Goal: Information Seeking & Learning: Learn about a topic

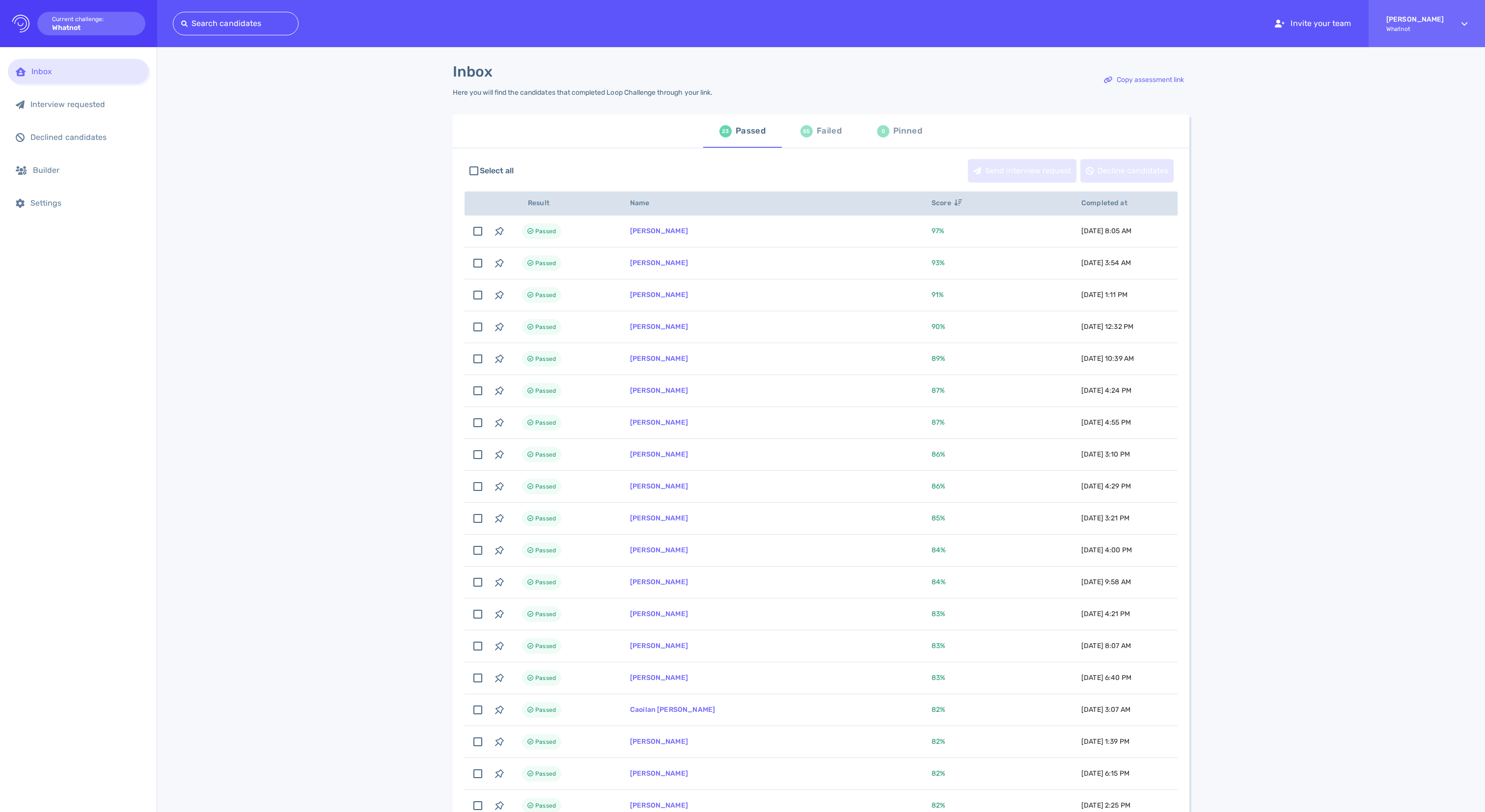
scroll to position [18, 0]
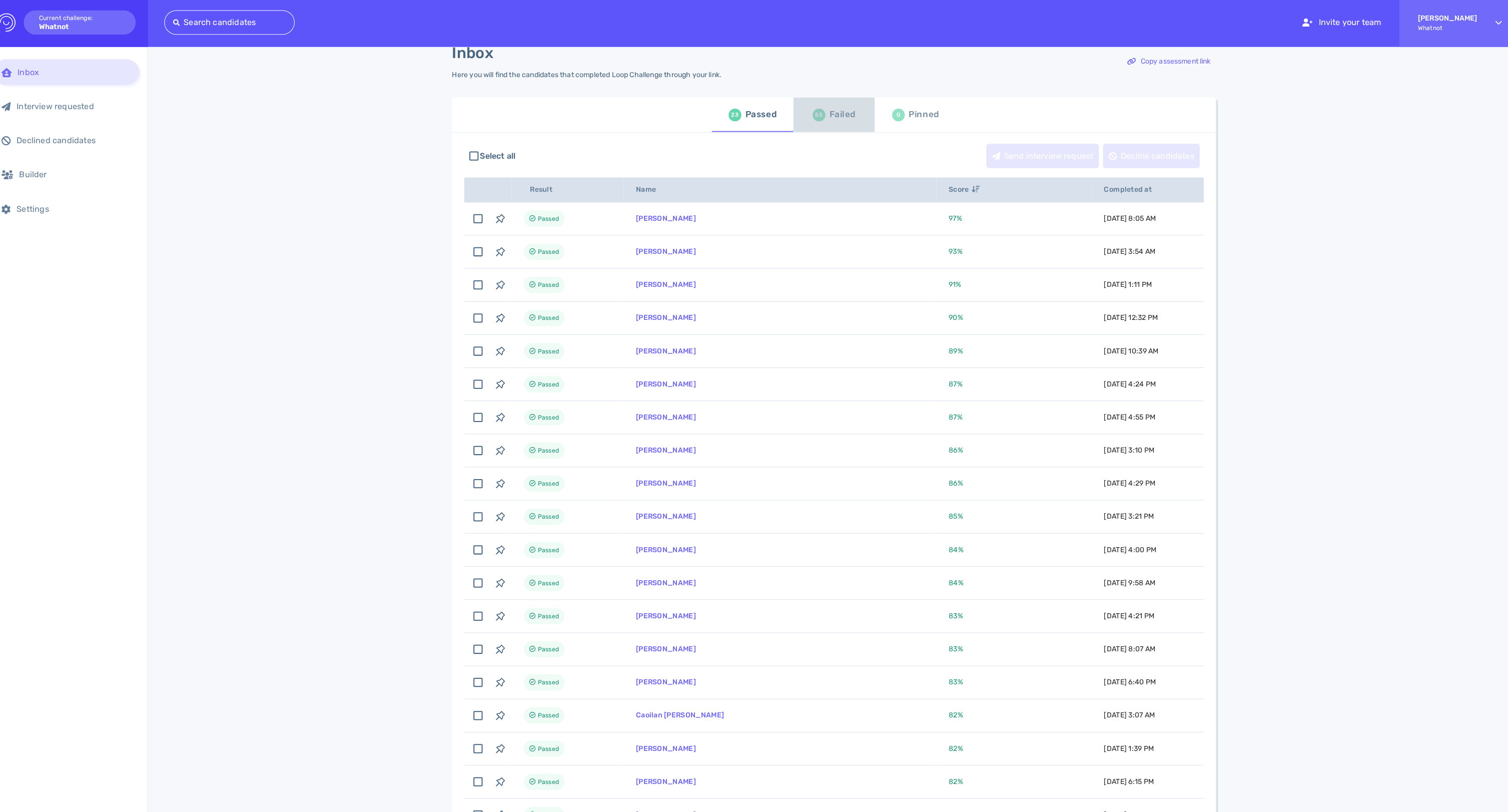
click at [822, 128] on div "55 Failed" at bounding box center [834, 114] width 42 height 28
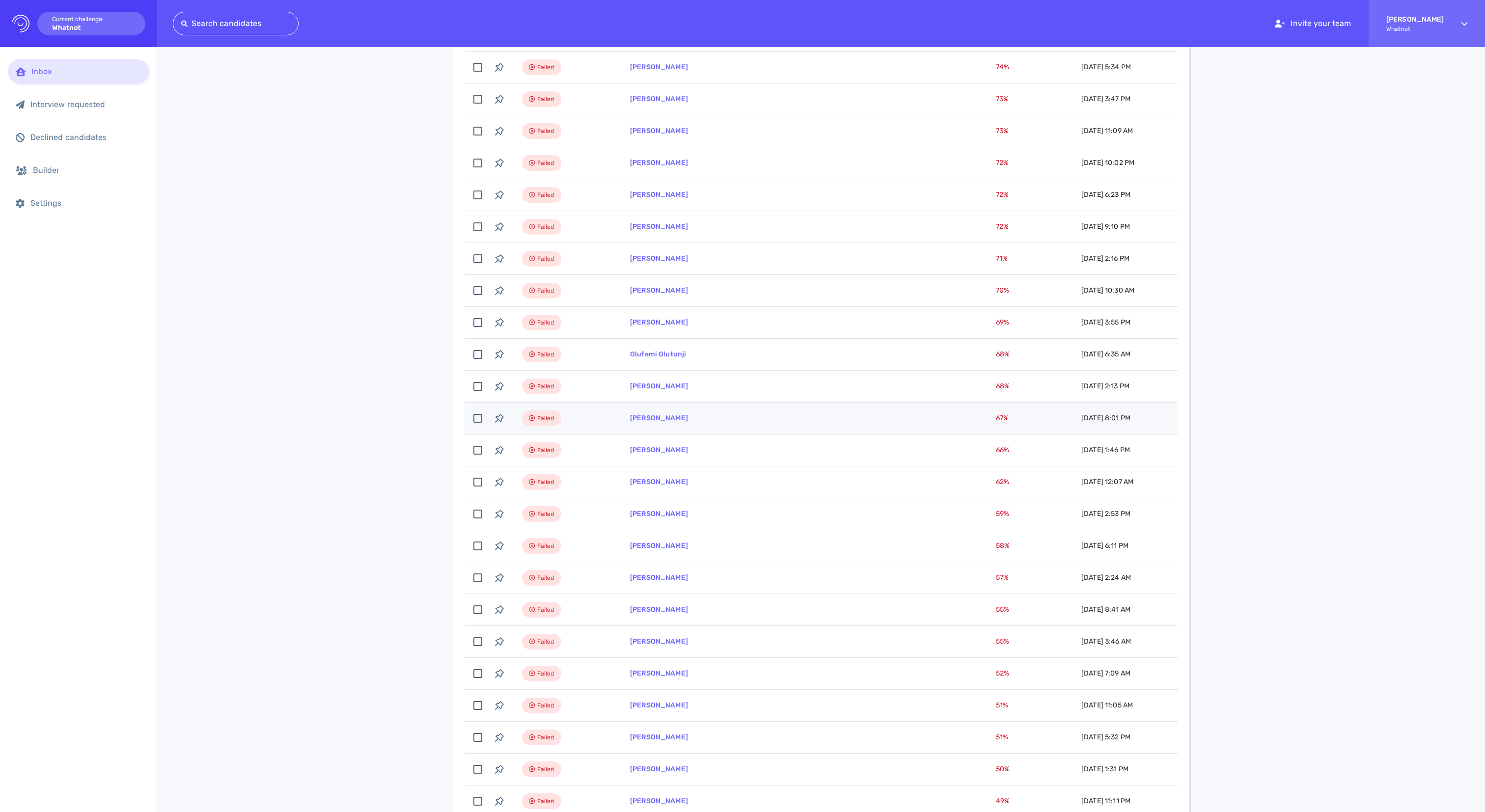
scroll to position [1015, 0]
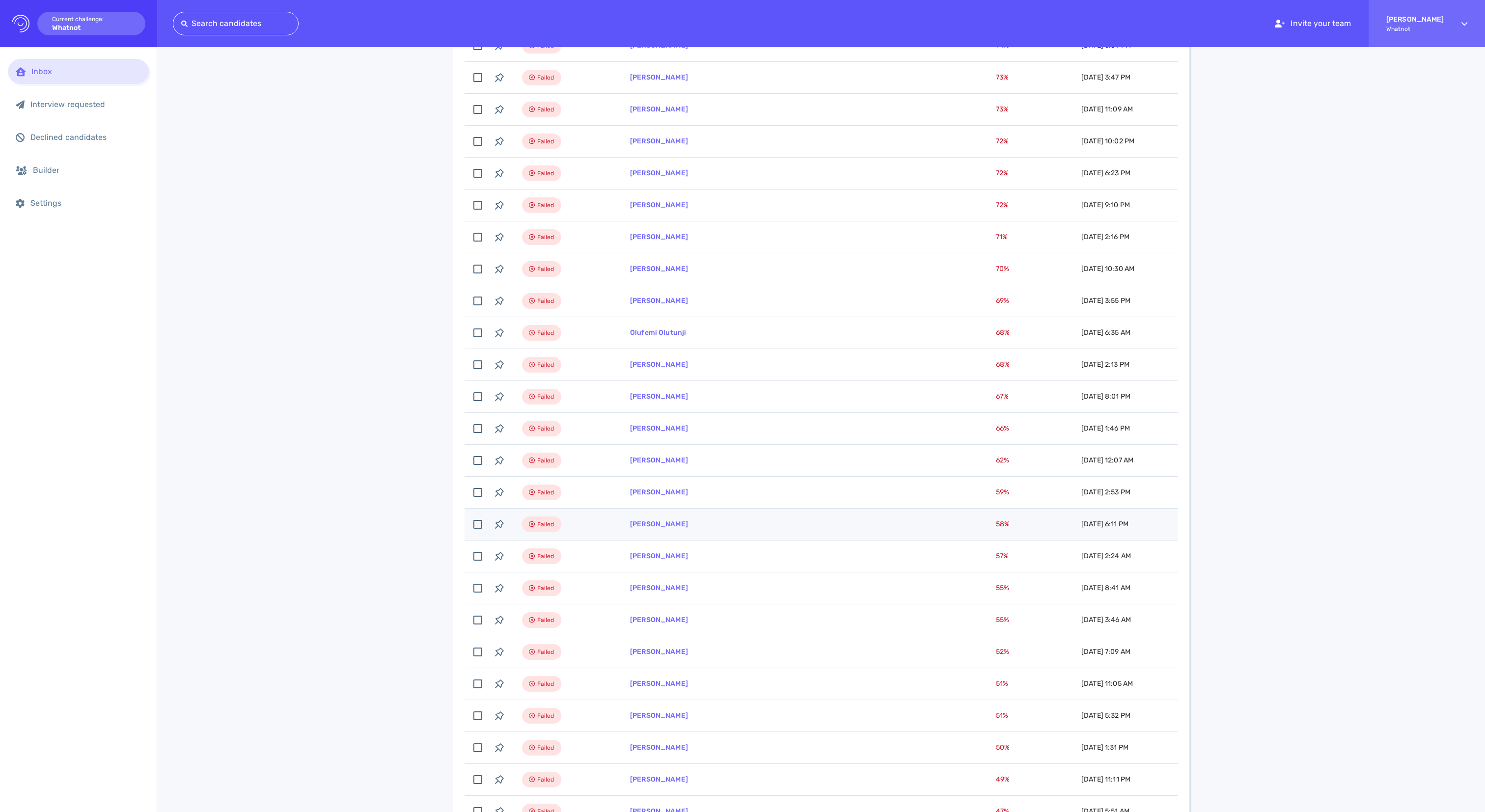
click at [670, 540] on td "[PERSON_NAME]" at bounding box center [801, 524] width 366 height 32
checkbox input "true"
click at [670, 528] on link "[PERSON_NAME]" at bounding box center [659, 524] width 58 height 9
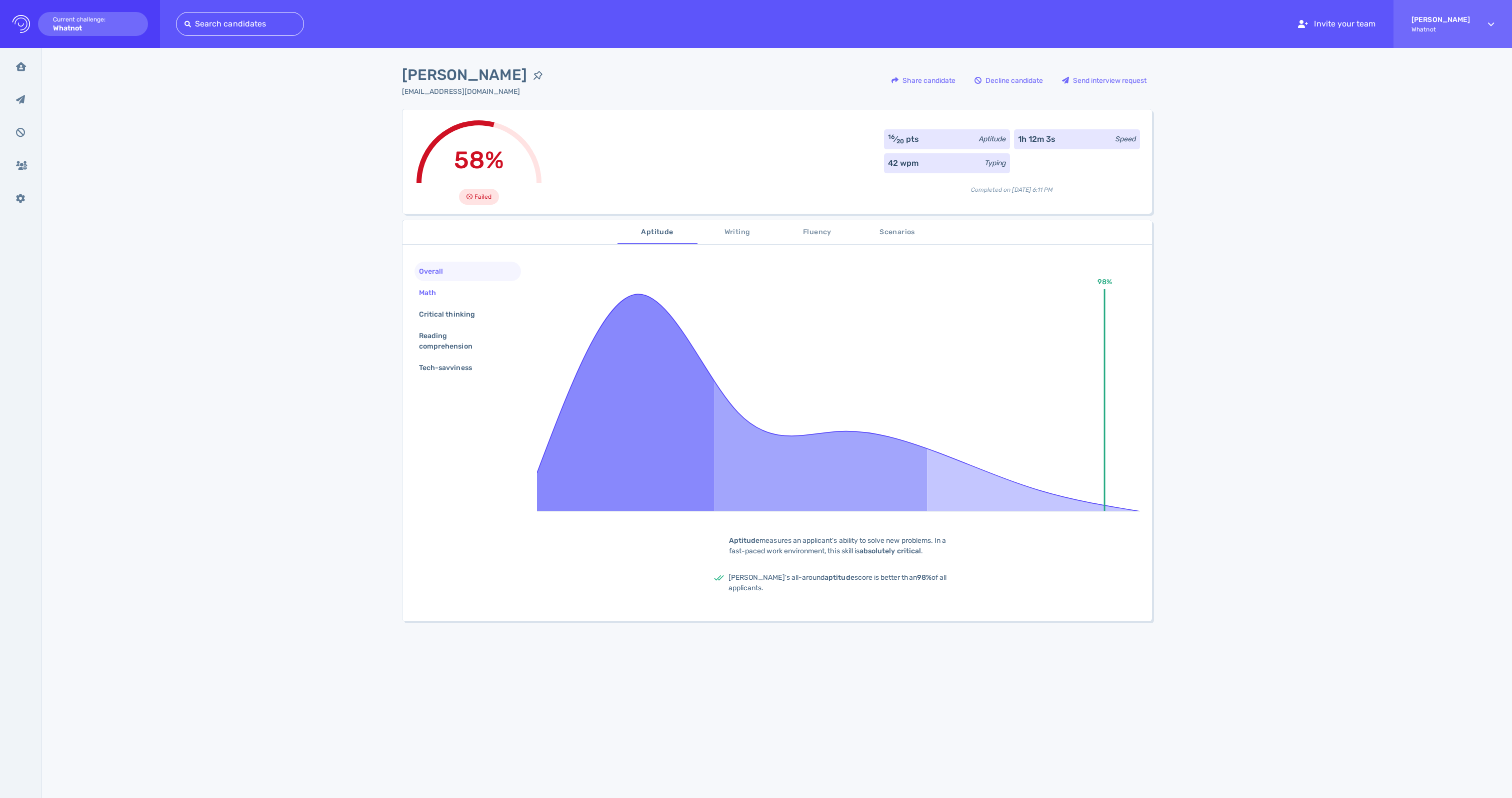
click at [437, 299] on div "Math" at bounding box center [432, 293] width 31 height 15
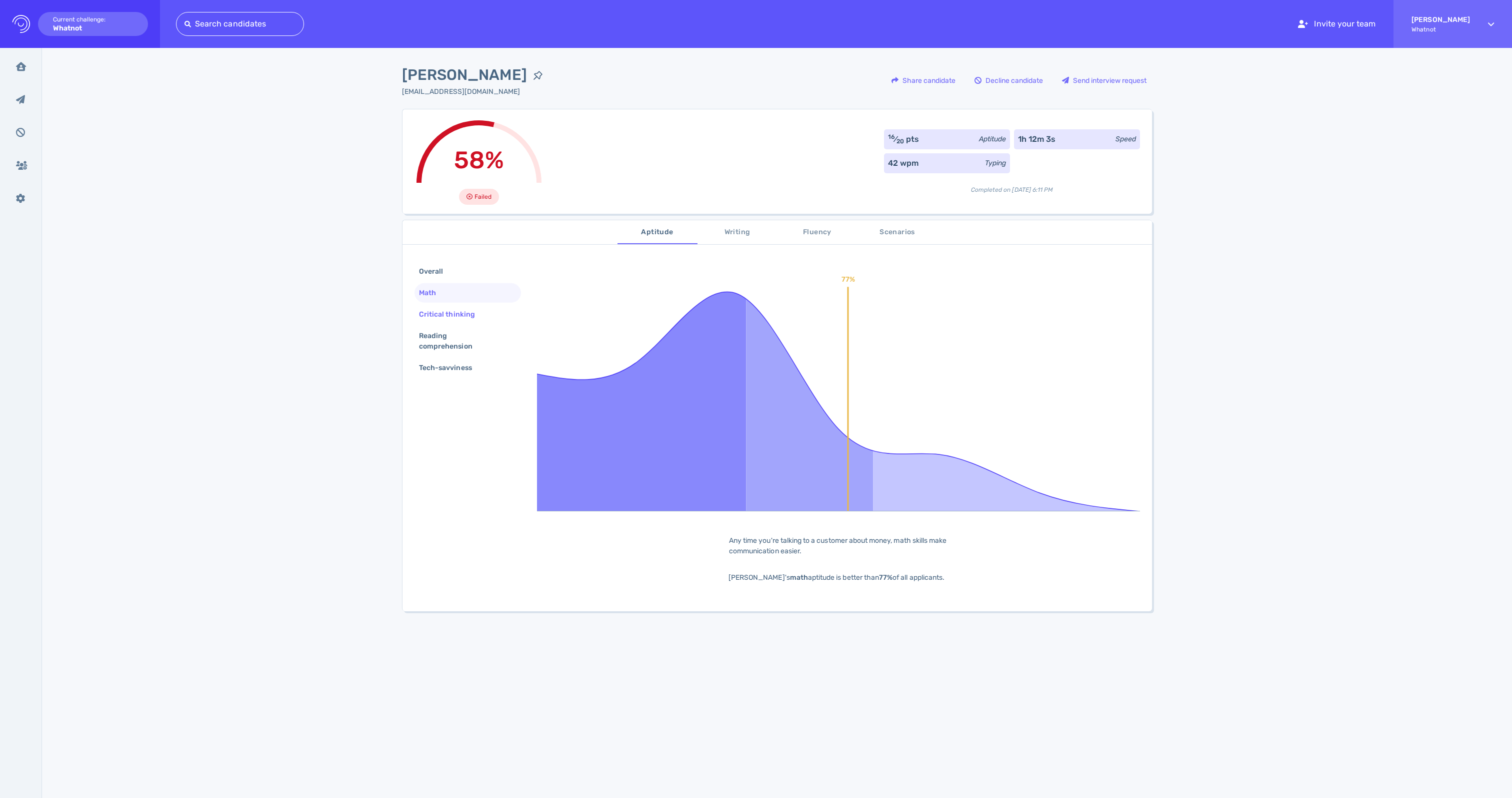
click at [434, 319] on div "Critical thinking" at bounding box center [451, 314] width 70 height 15
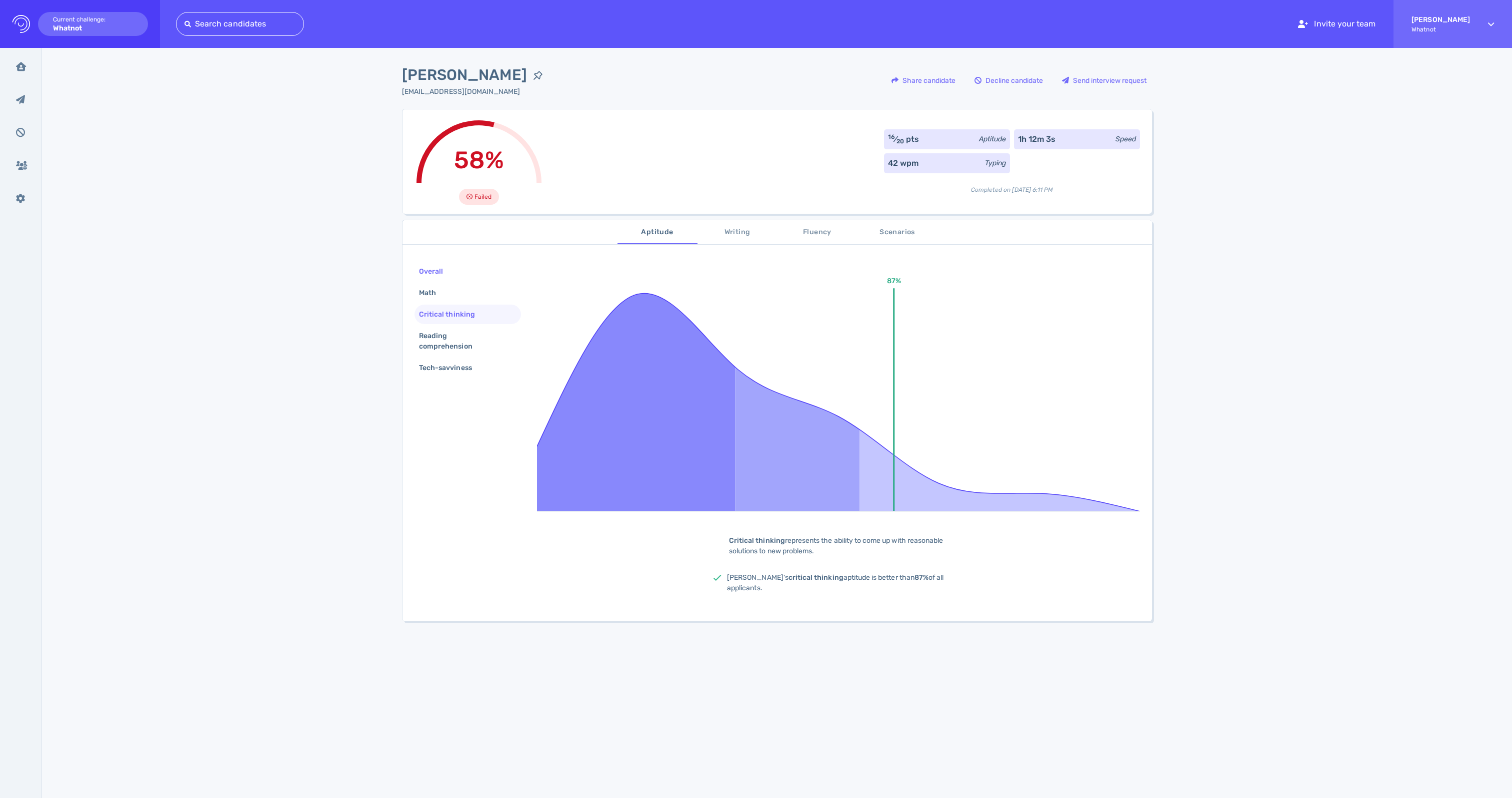
click at [435, 274] on div "Overall" at bounding box center [436, 271] width 38 height 15
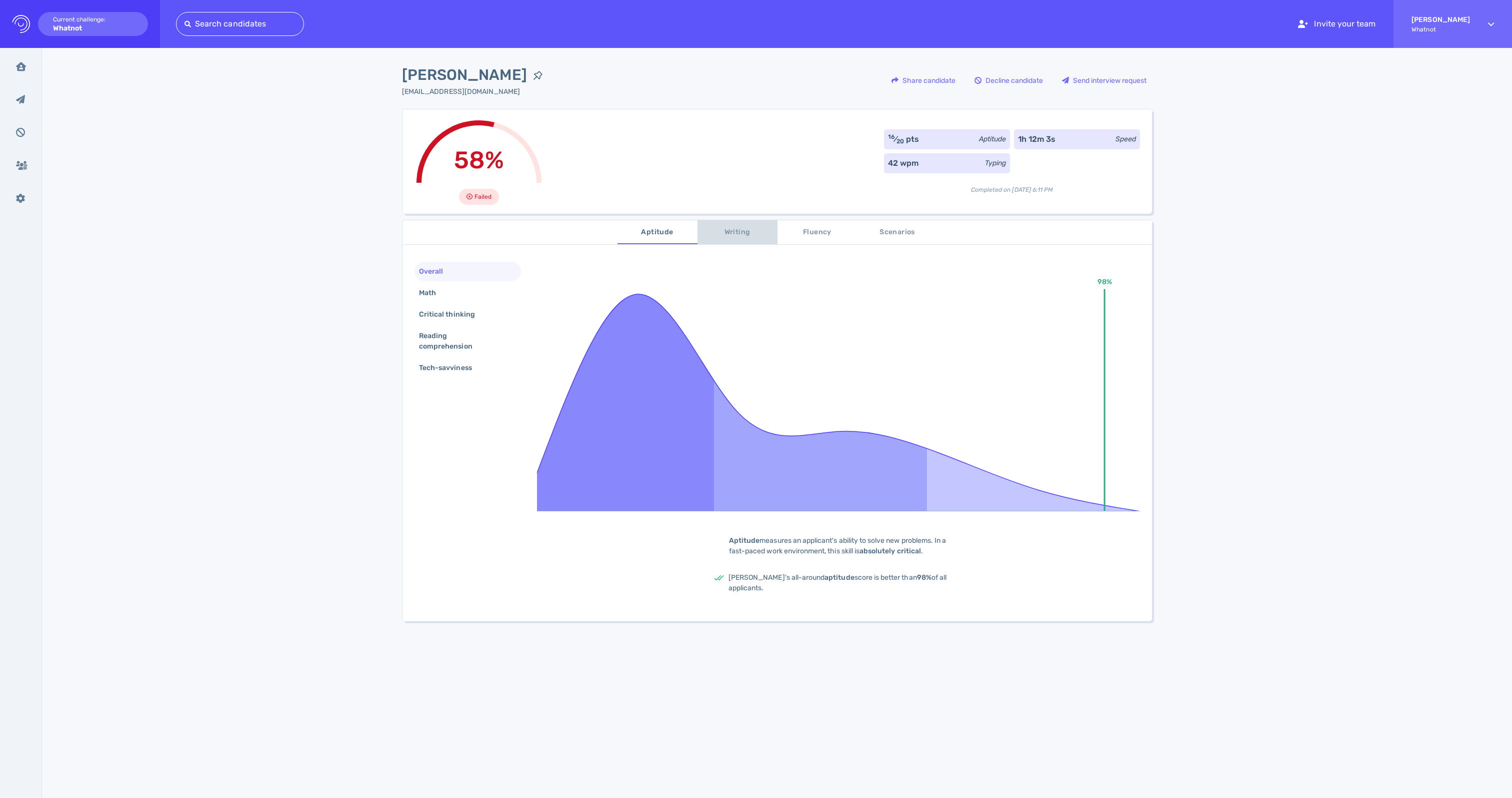
click at [742, 232] on span "Writing" at bounding box center [737, 233] width 68 height 13
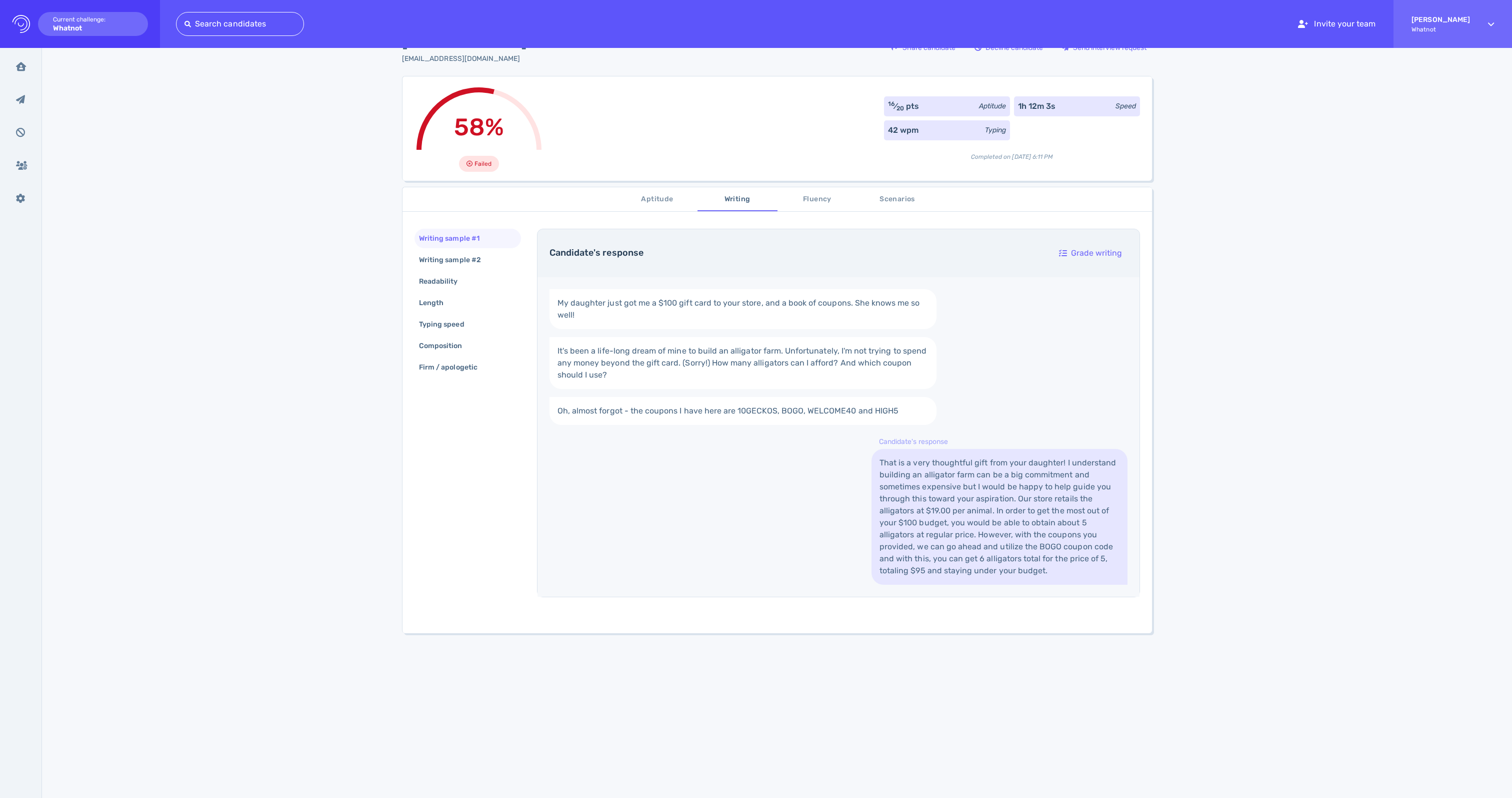
scroll to position [21, 0]
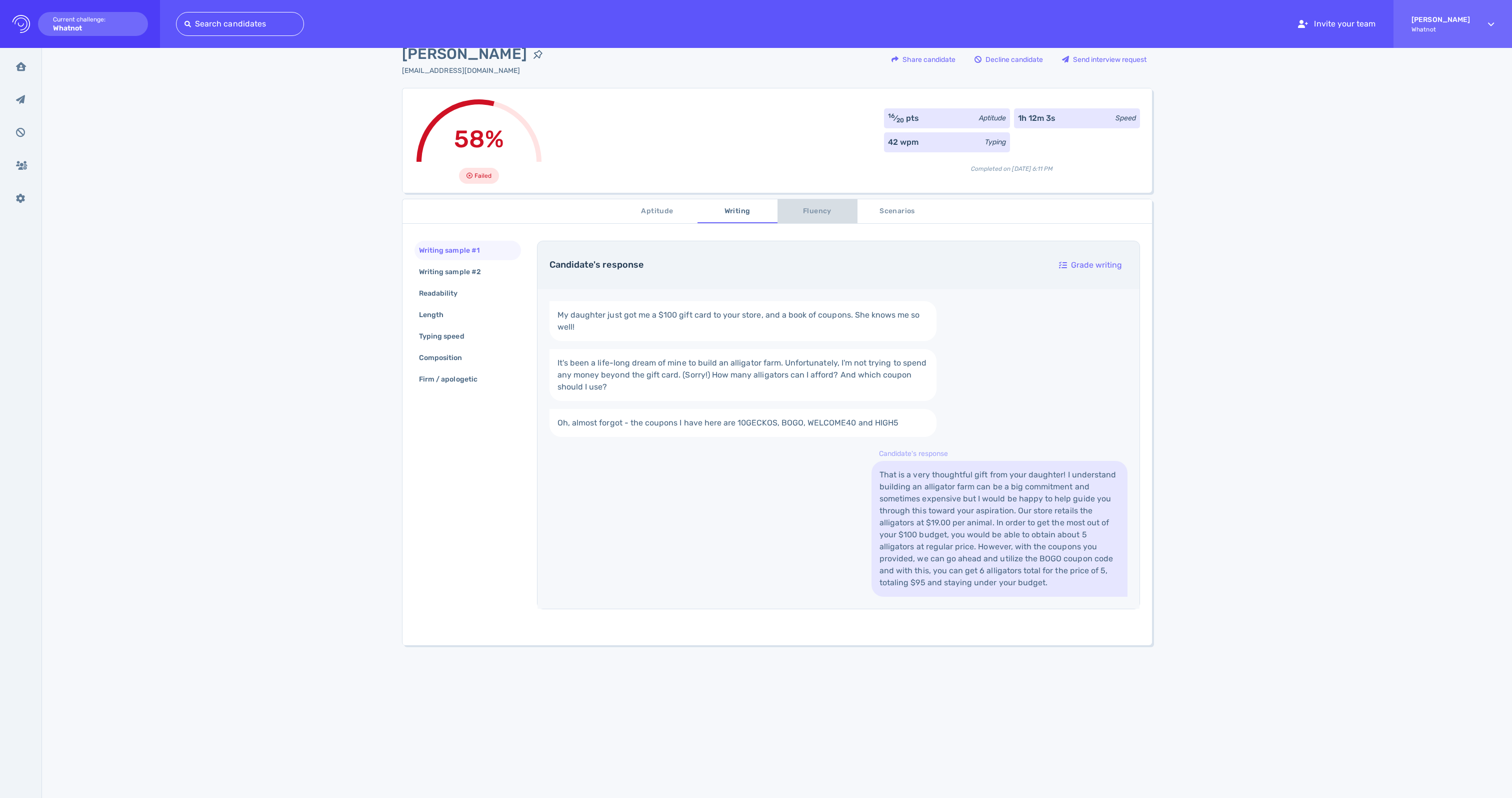
click at [814, 214] on span "Fluency" at bounding box center [817, 211] width 68 height 13
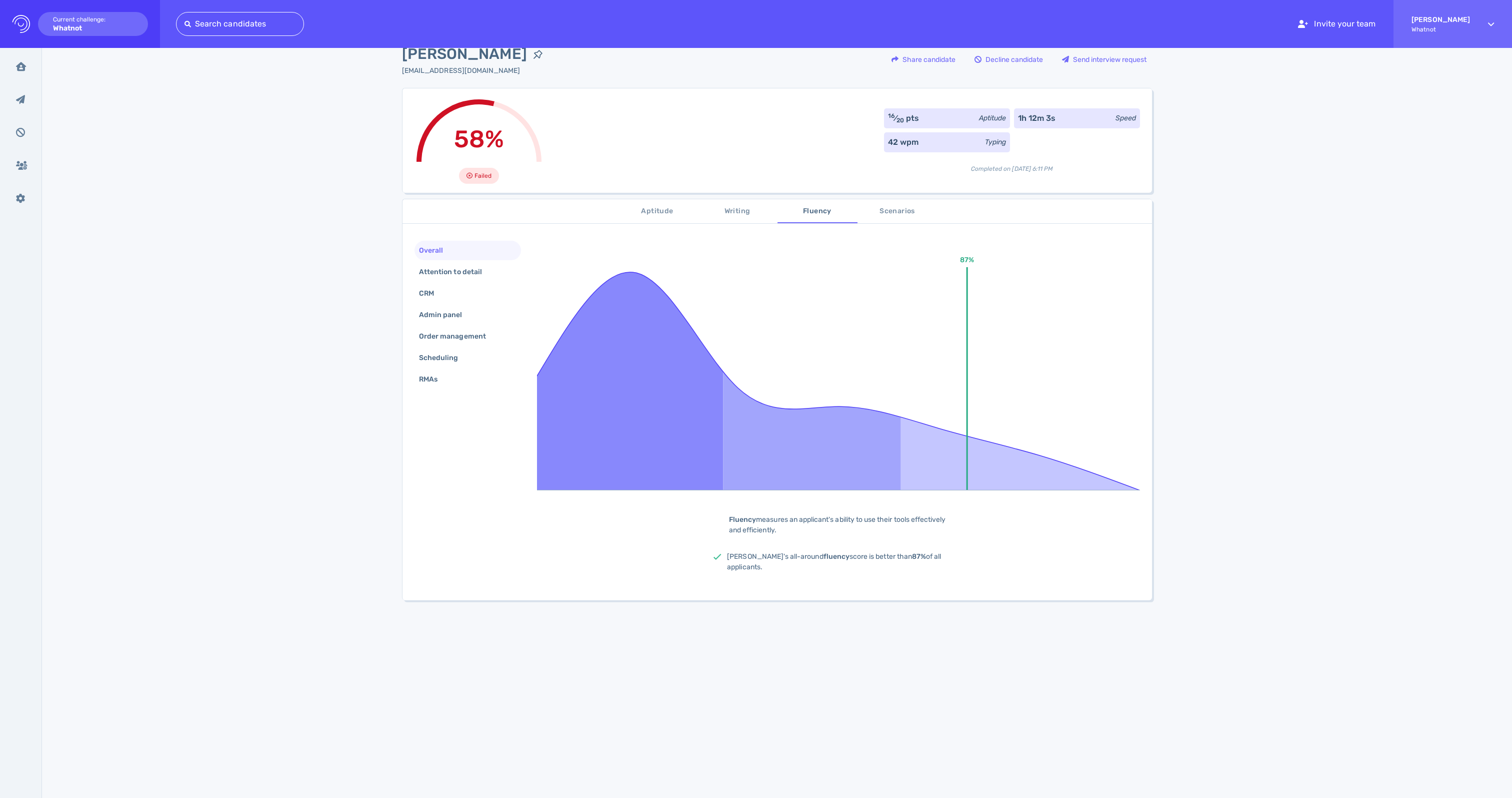
click at [889, 215] on span "Scenarios" at bounding box center [897, 211] width 68 height 13
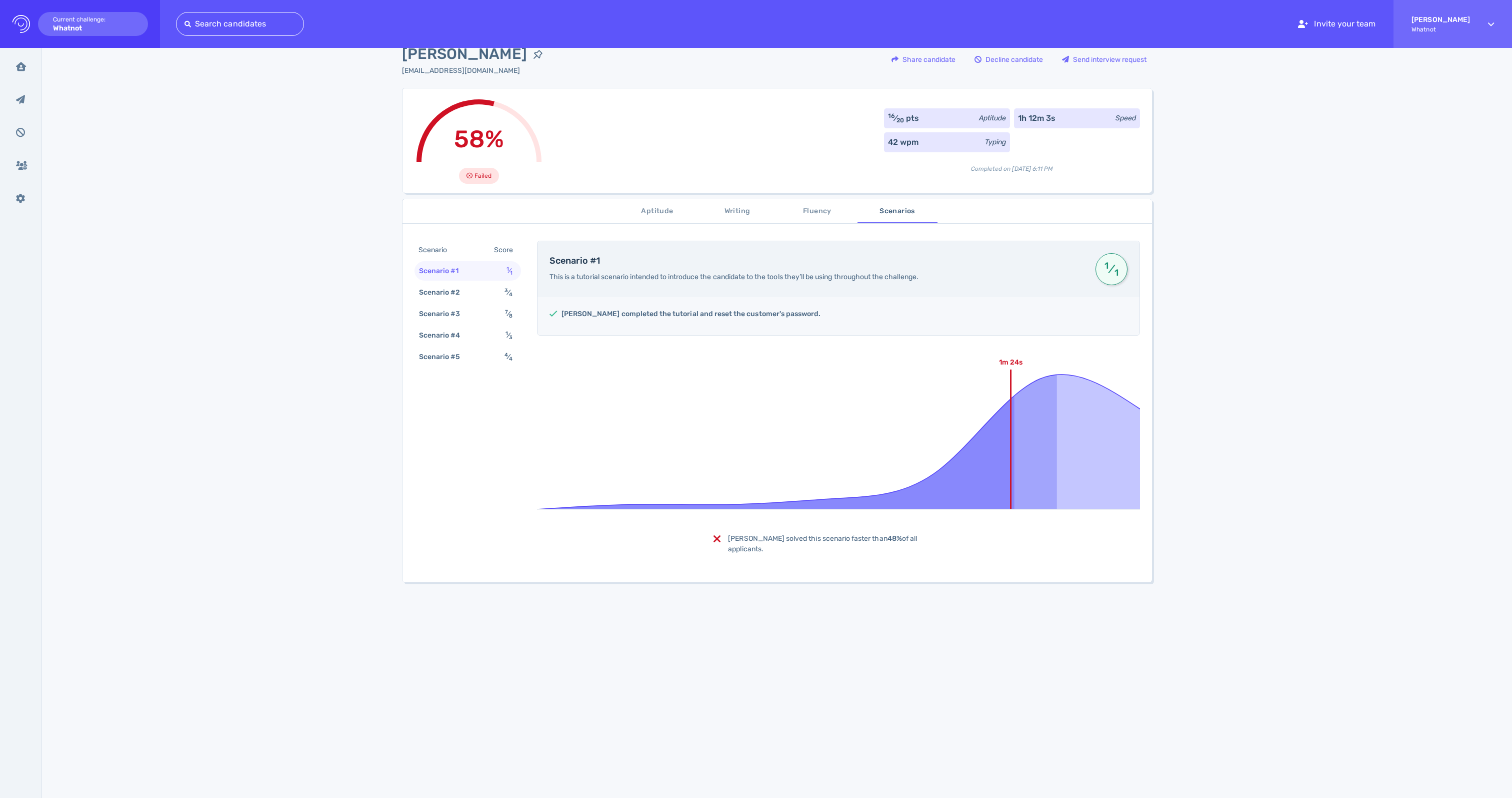
click at [662, 218] on span "Aptitude" at bounding box center [656, 211] width 68 height 13
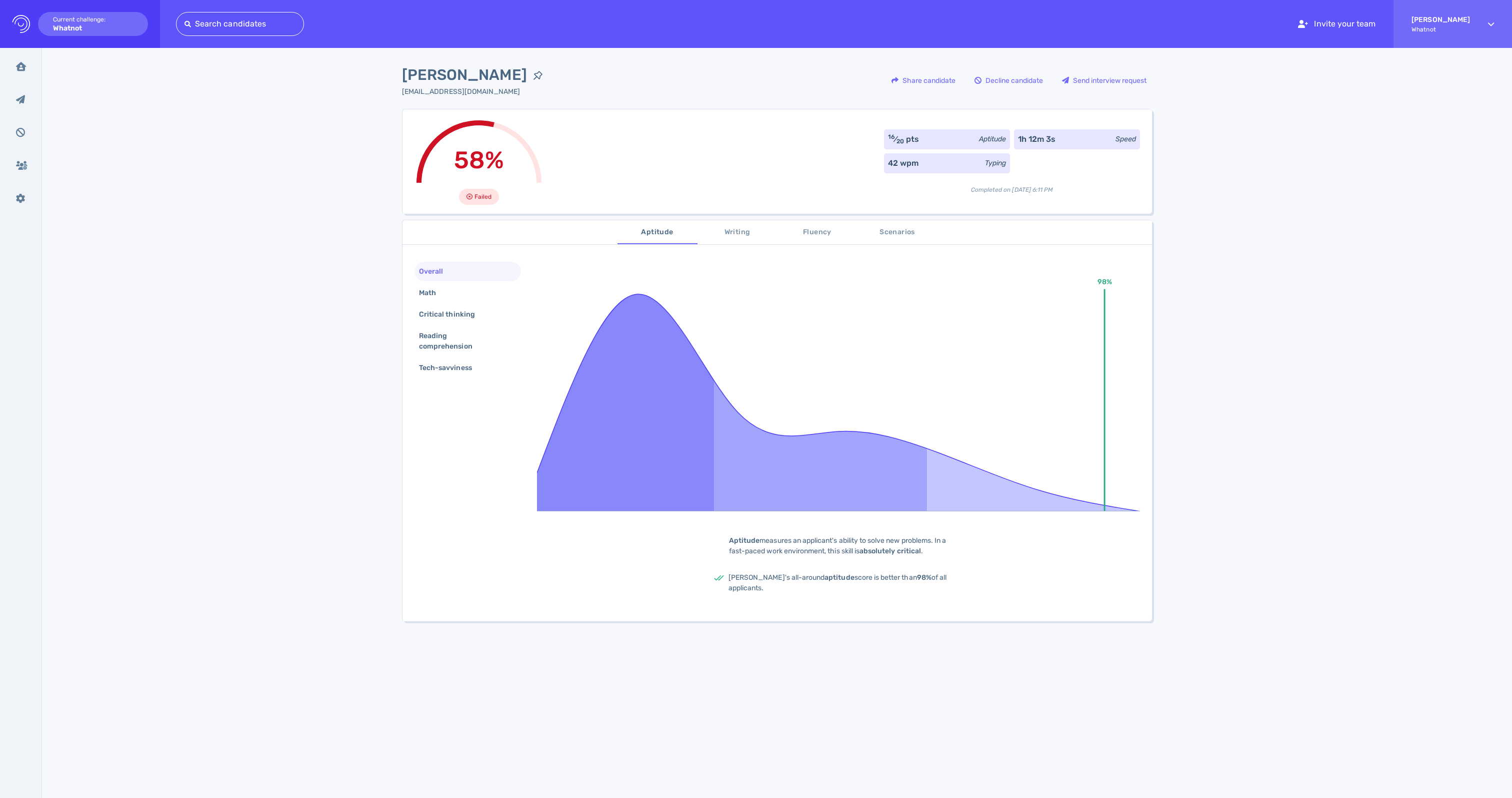
scroll to position [0, 0]
click at [432, 300] on div "Math" at bounding box center [432, 293] width 31 height 15
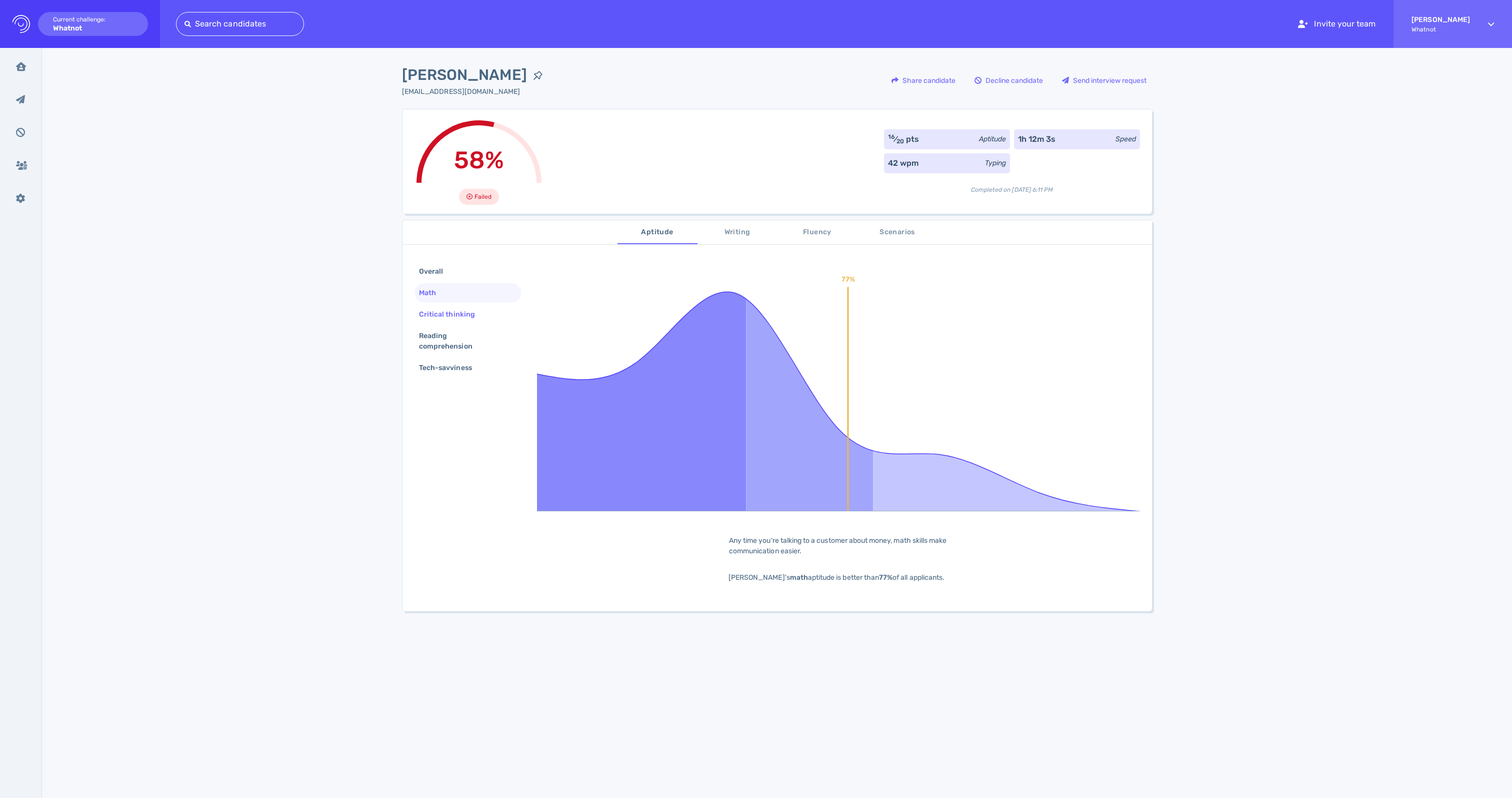
click at [434, 322] on div "Critical thinking" at bounding box center [451, 314] width 70 height 15
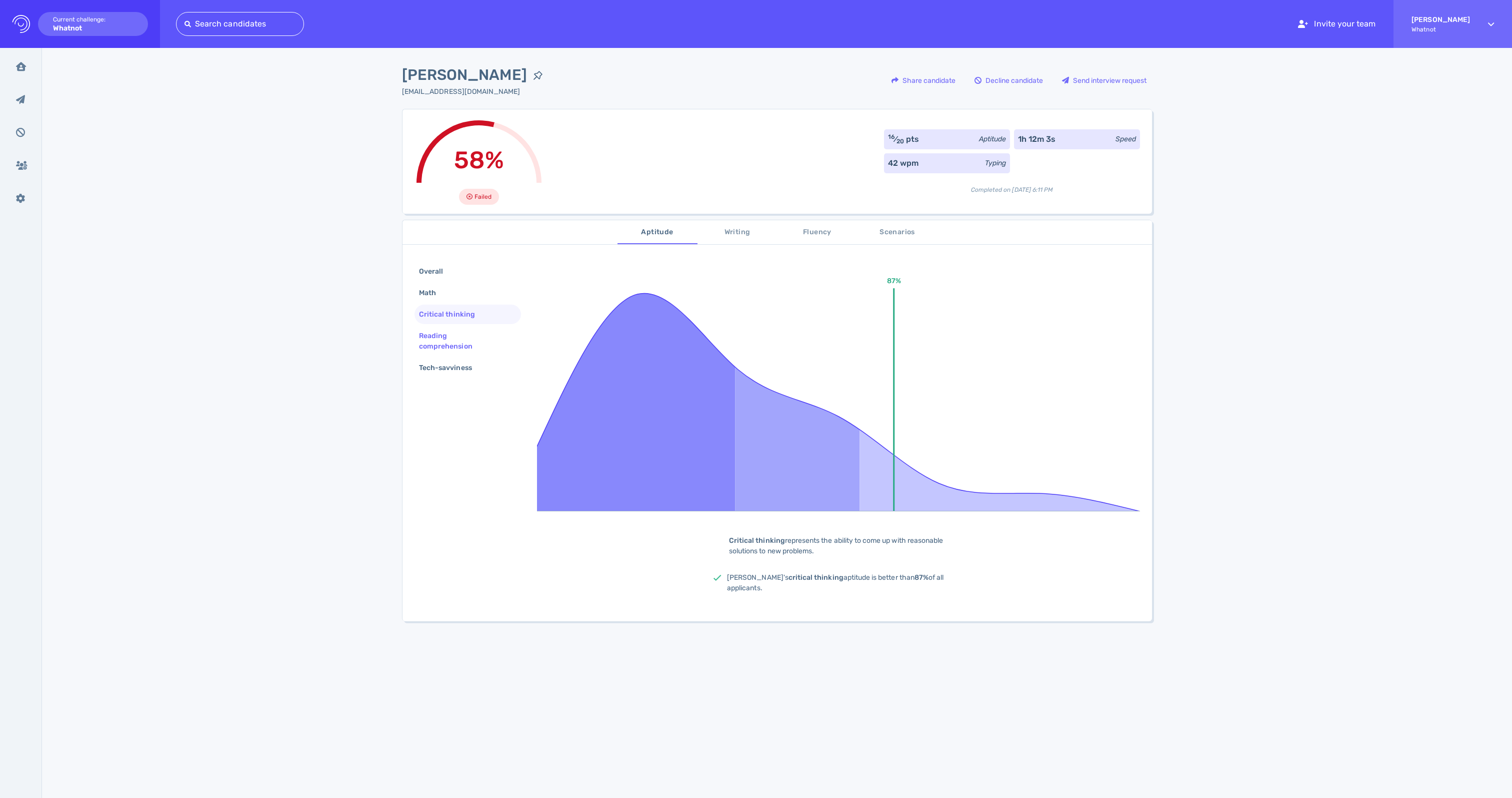
click at [435, 343] on div "Reading comprehension" at bounding box center [463, 341] width 94 height 25
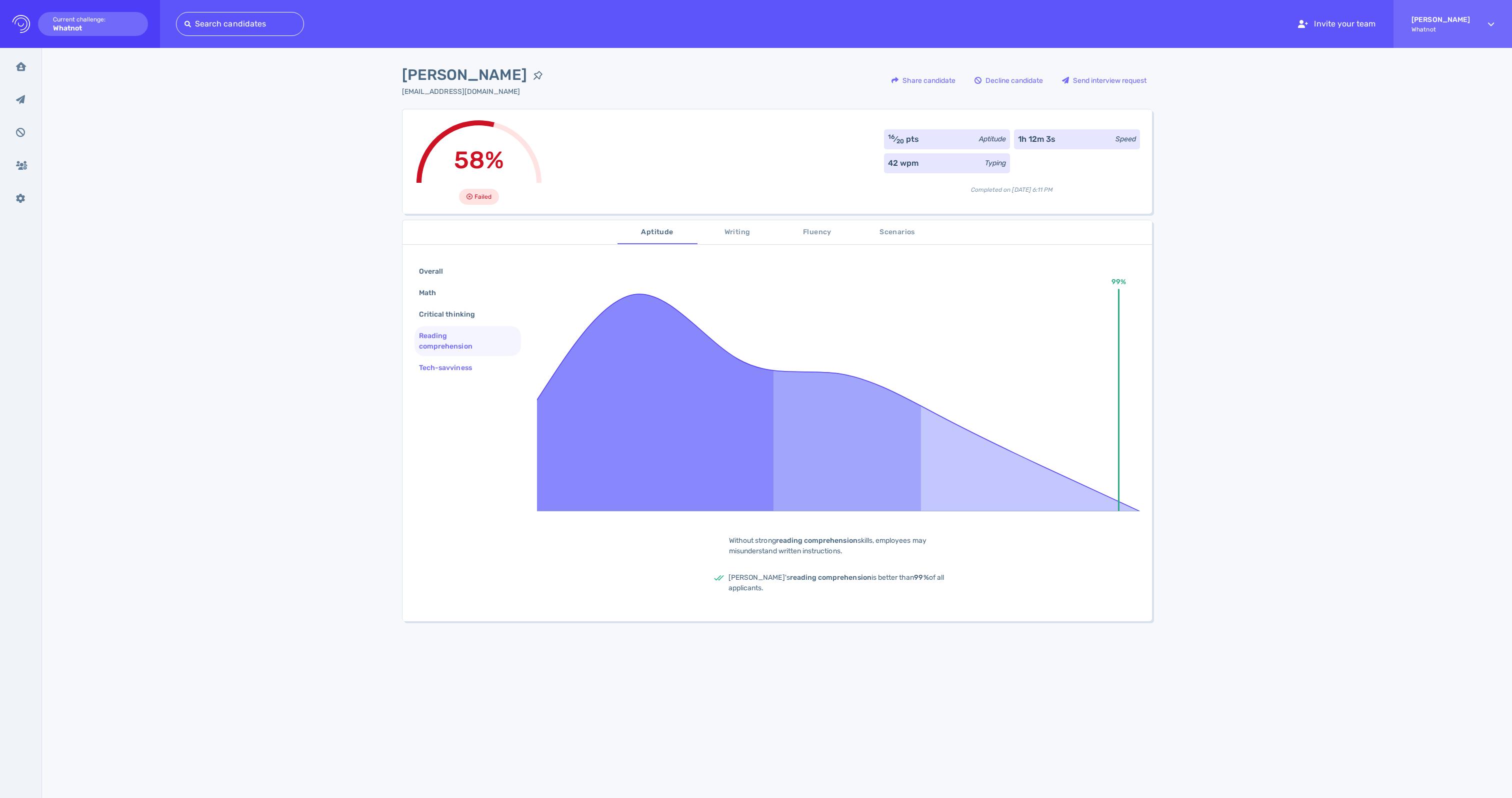
click at [436, 377] on div "Tech-savviness" at bounding box center [467, 368] width 106 height 20
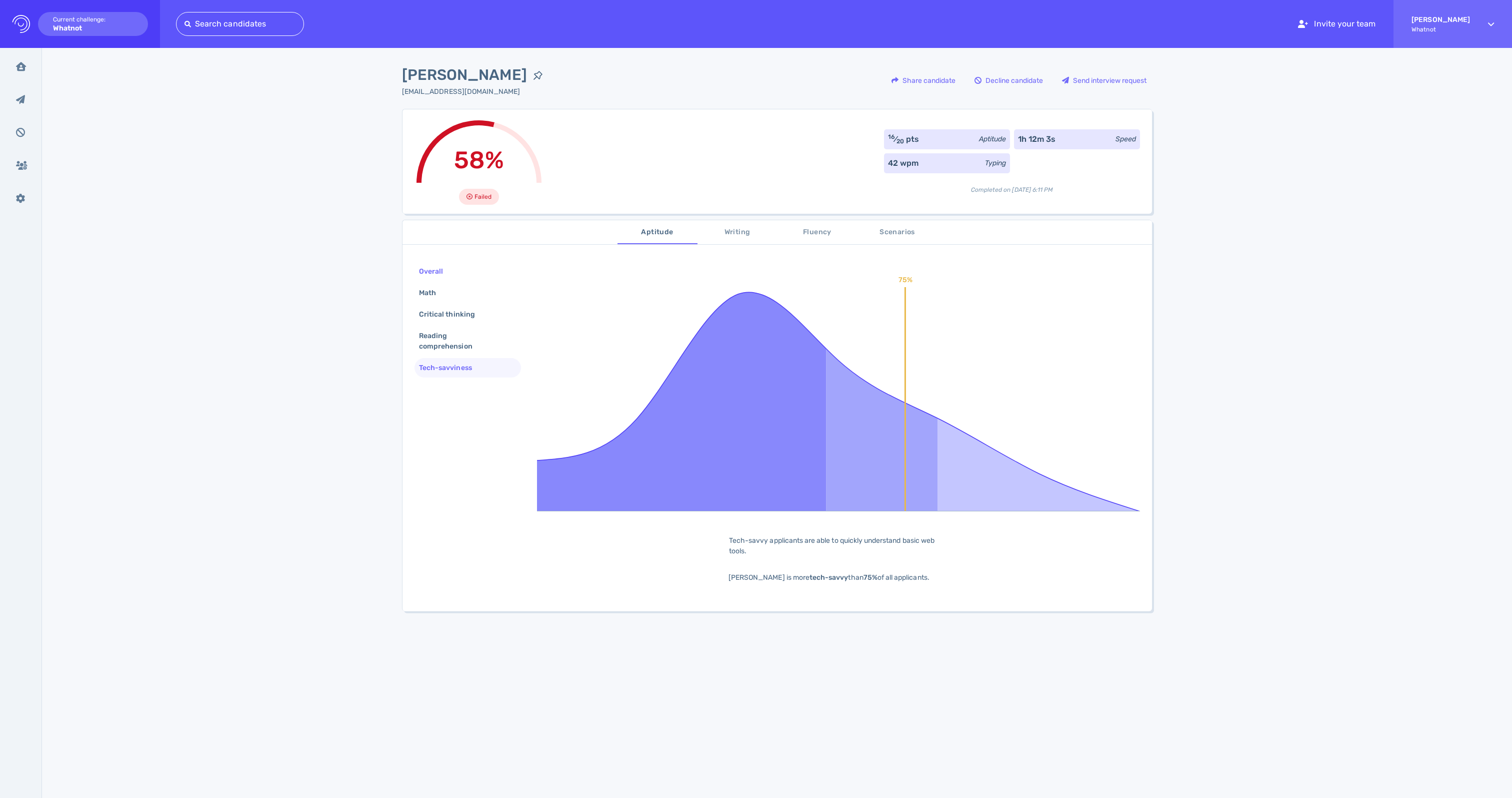
click at [439, 276] on div "Overall" at bounding box center [436, 271] width 38 height 15
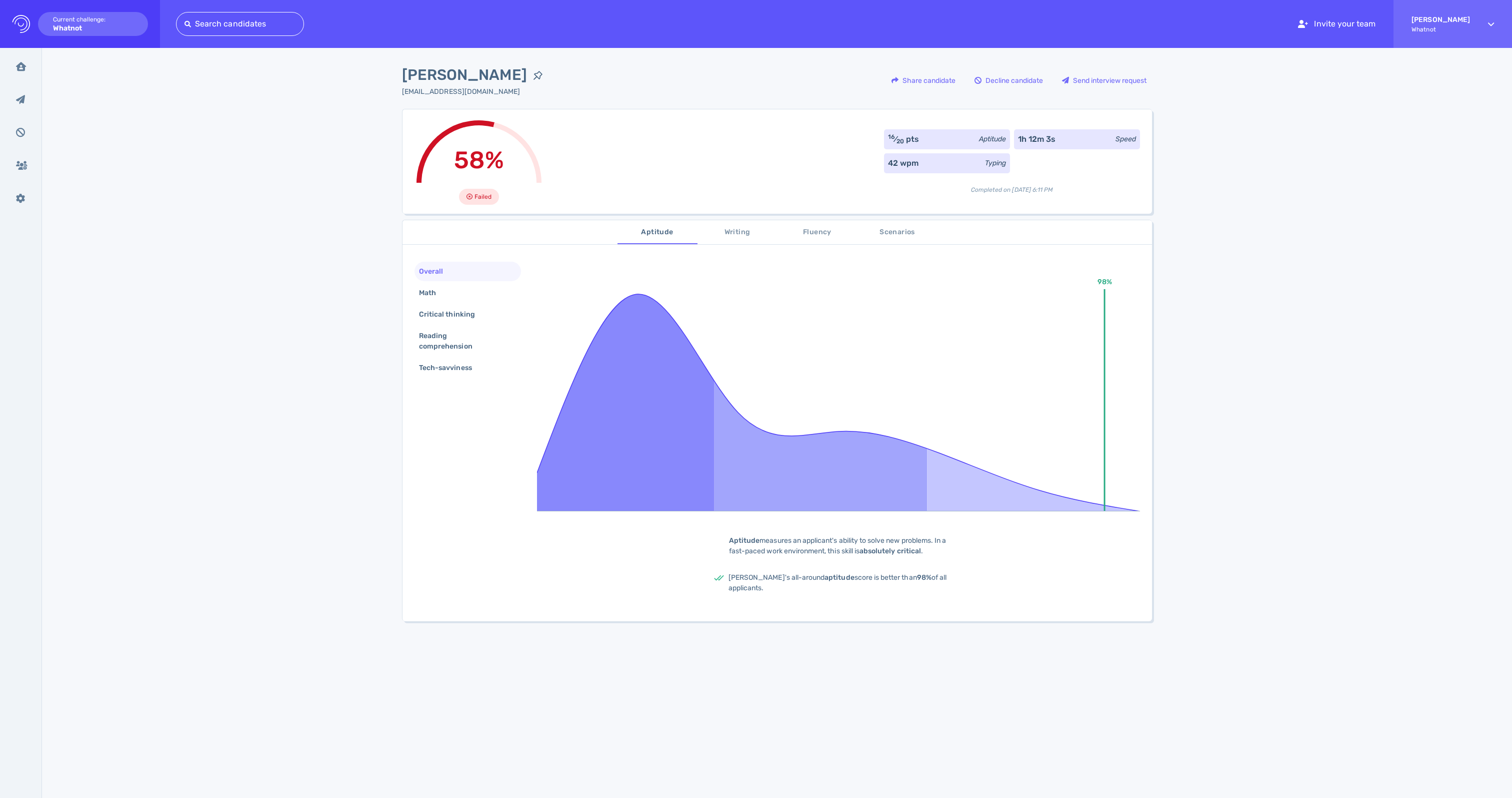
click at [730, 236] on span "Writing" at bounding box center [737, 233] width 68 height 13
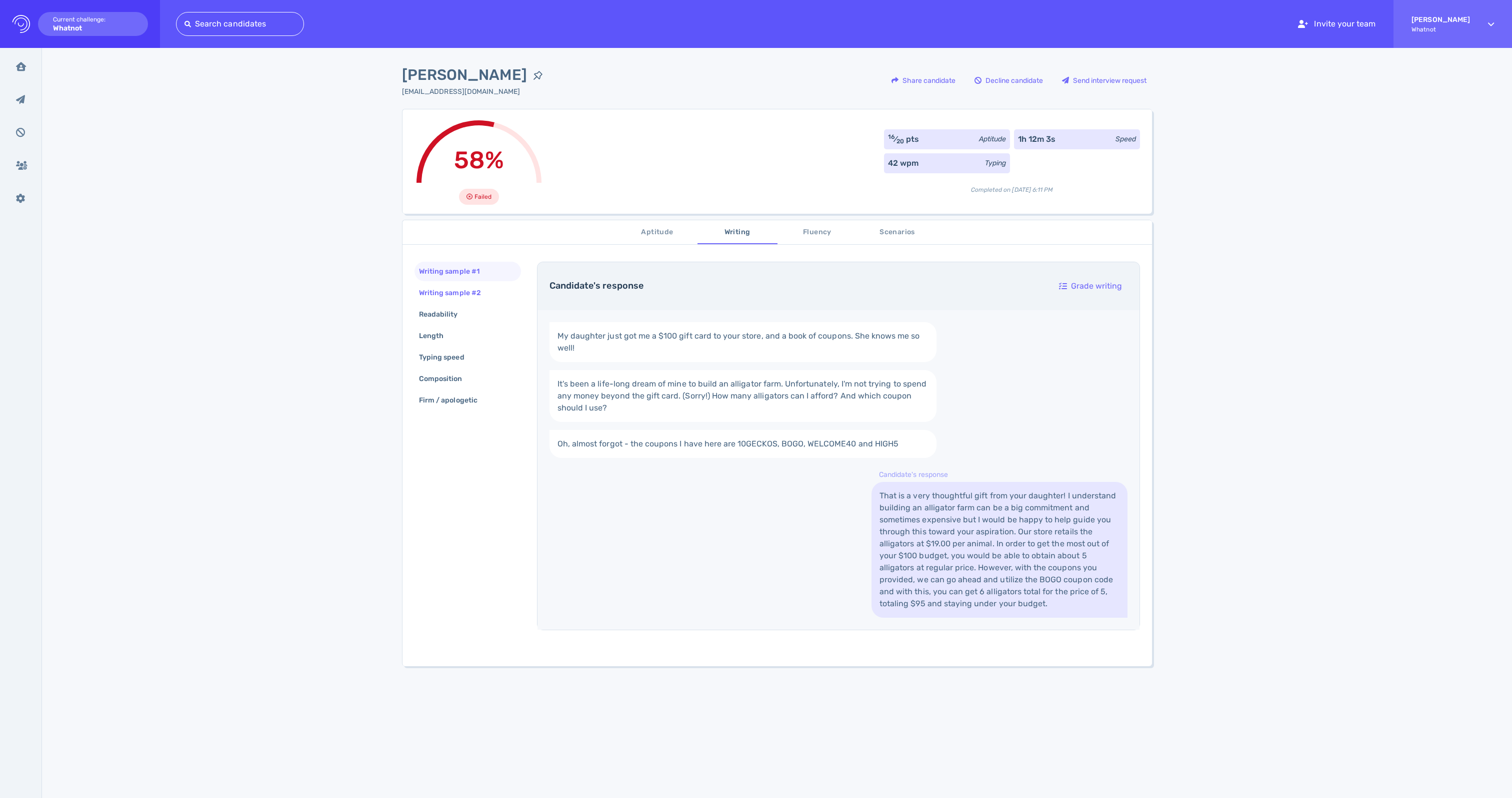
click at [457, 300] on div "Writing sample #2" at bounding box center [454, 293] width 76 height 15
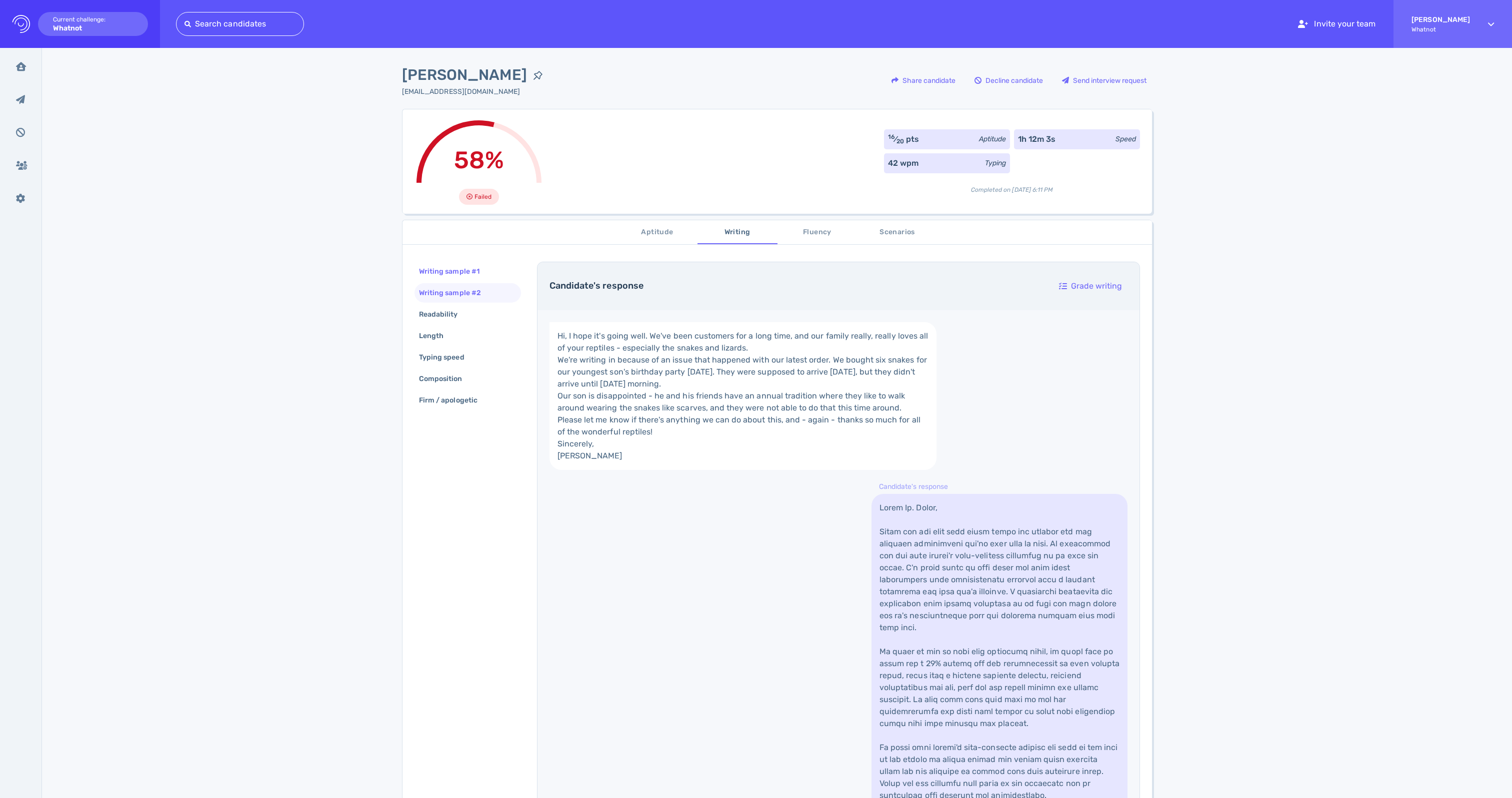
click at [462, 273] on div "Writing sample #1" at bounding box center [454, 271] width 75 height 15
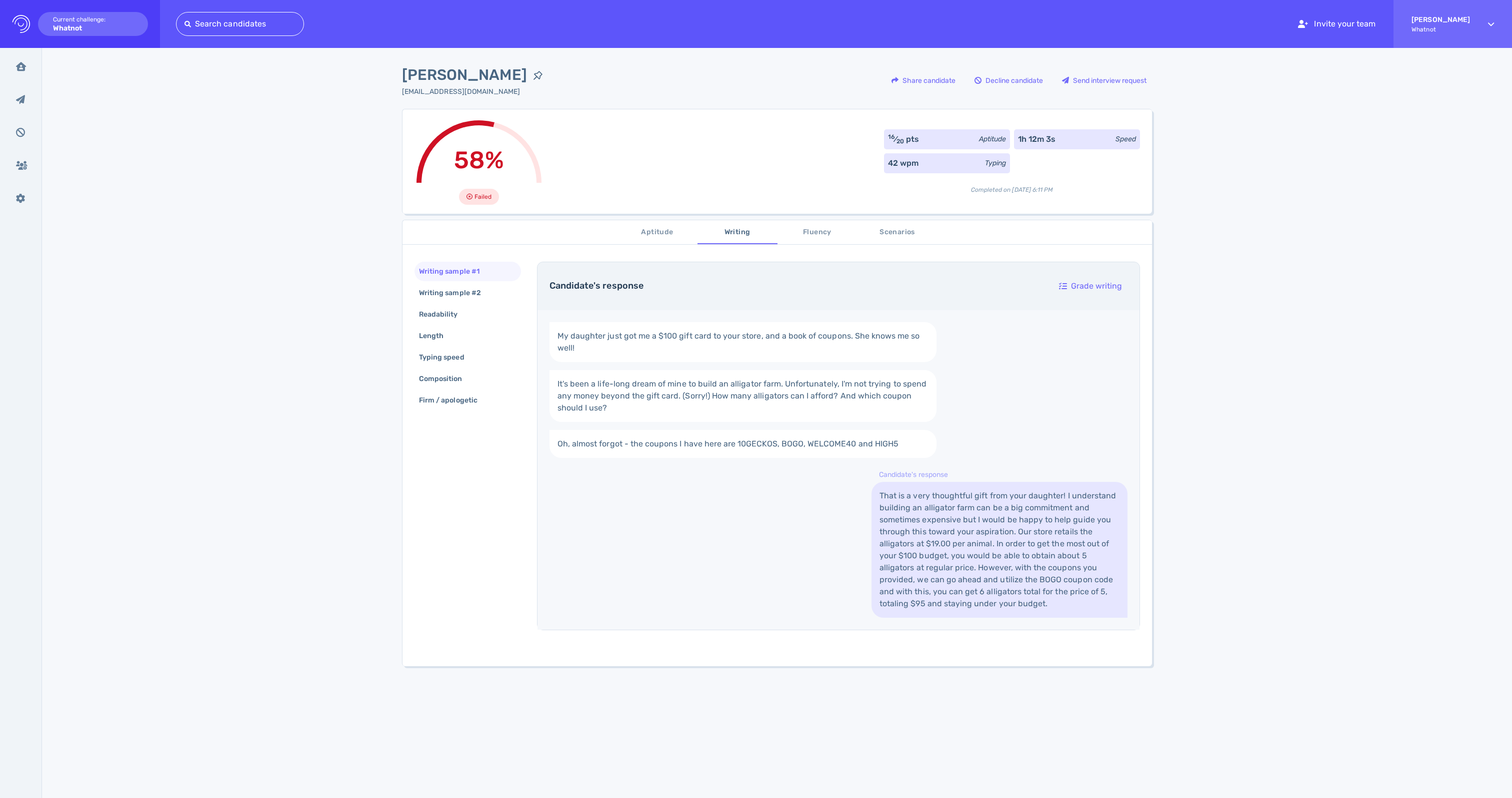
click at [819, 235] on span "Fluency" at bounding box center [817, 233] width 68 height 13
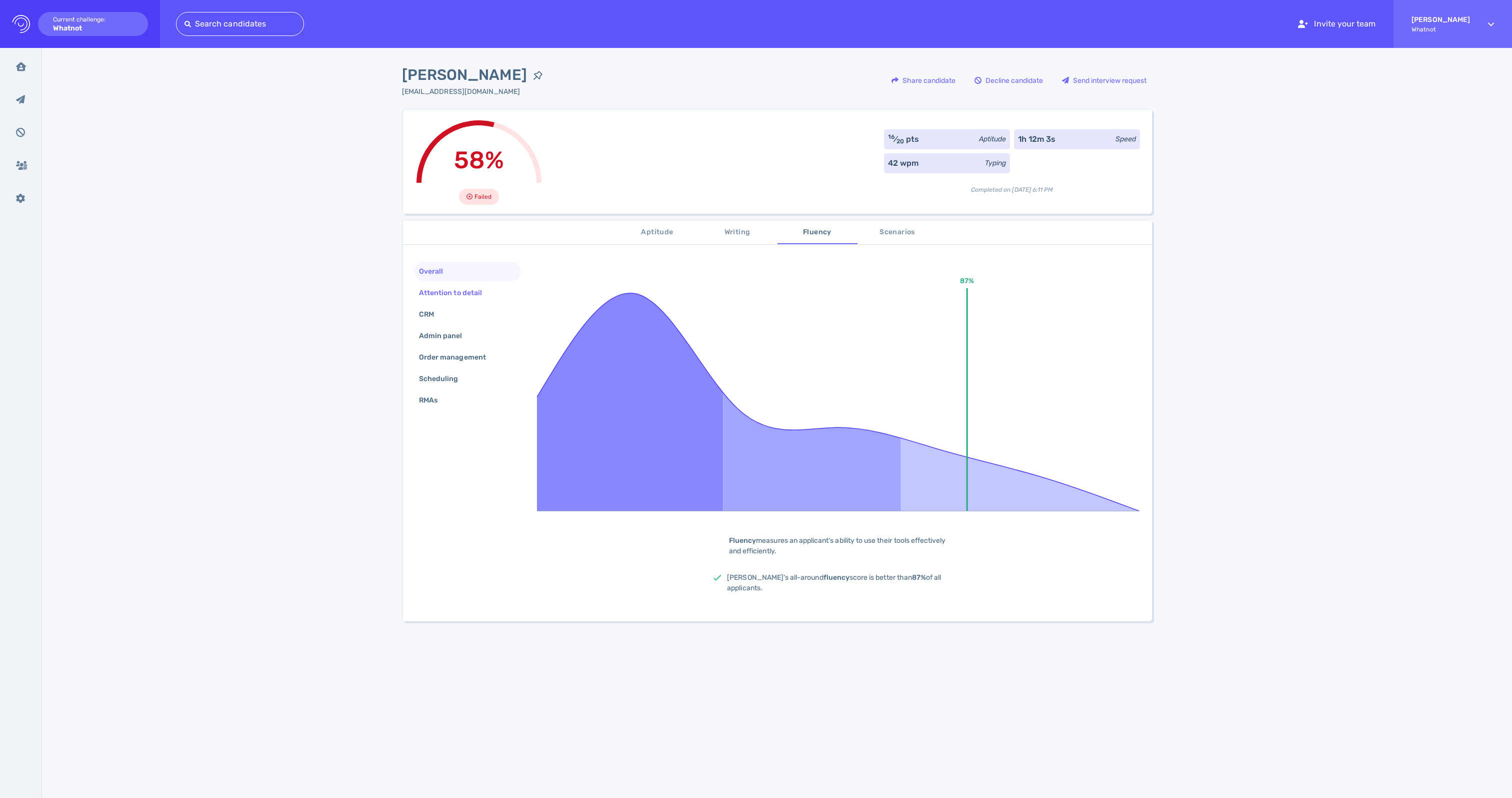
click at [446, 300] on div "Attention to detail" at bounding box center [455, 293] width 77 height 15
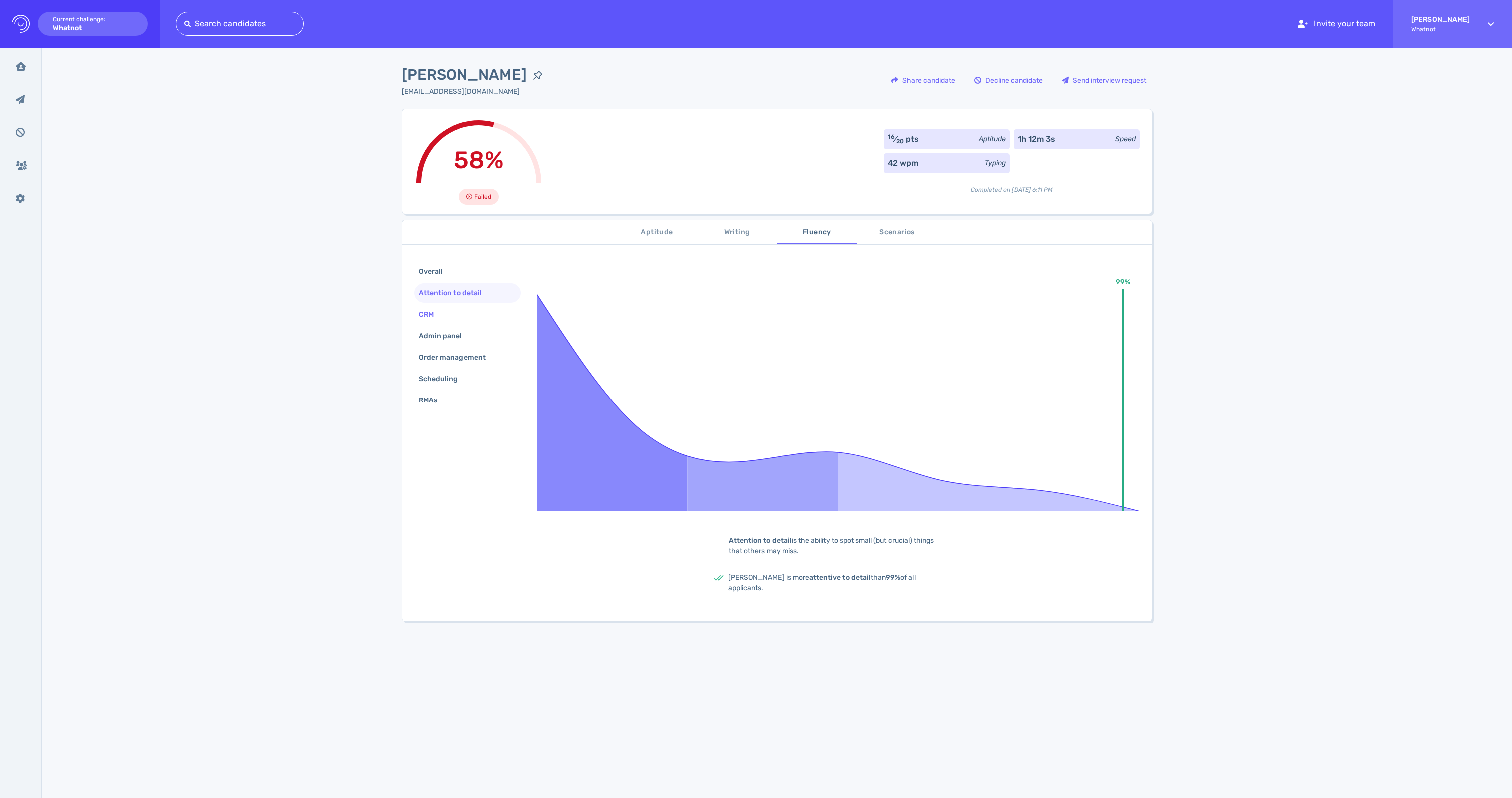
click at [426, 322] on div "CRM" at bounding box center [431, 314] width 29 height 15
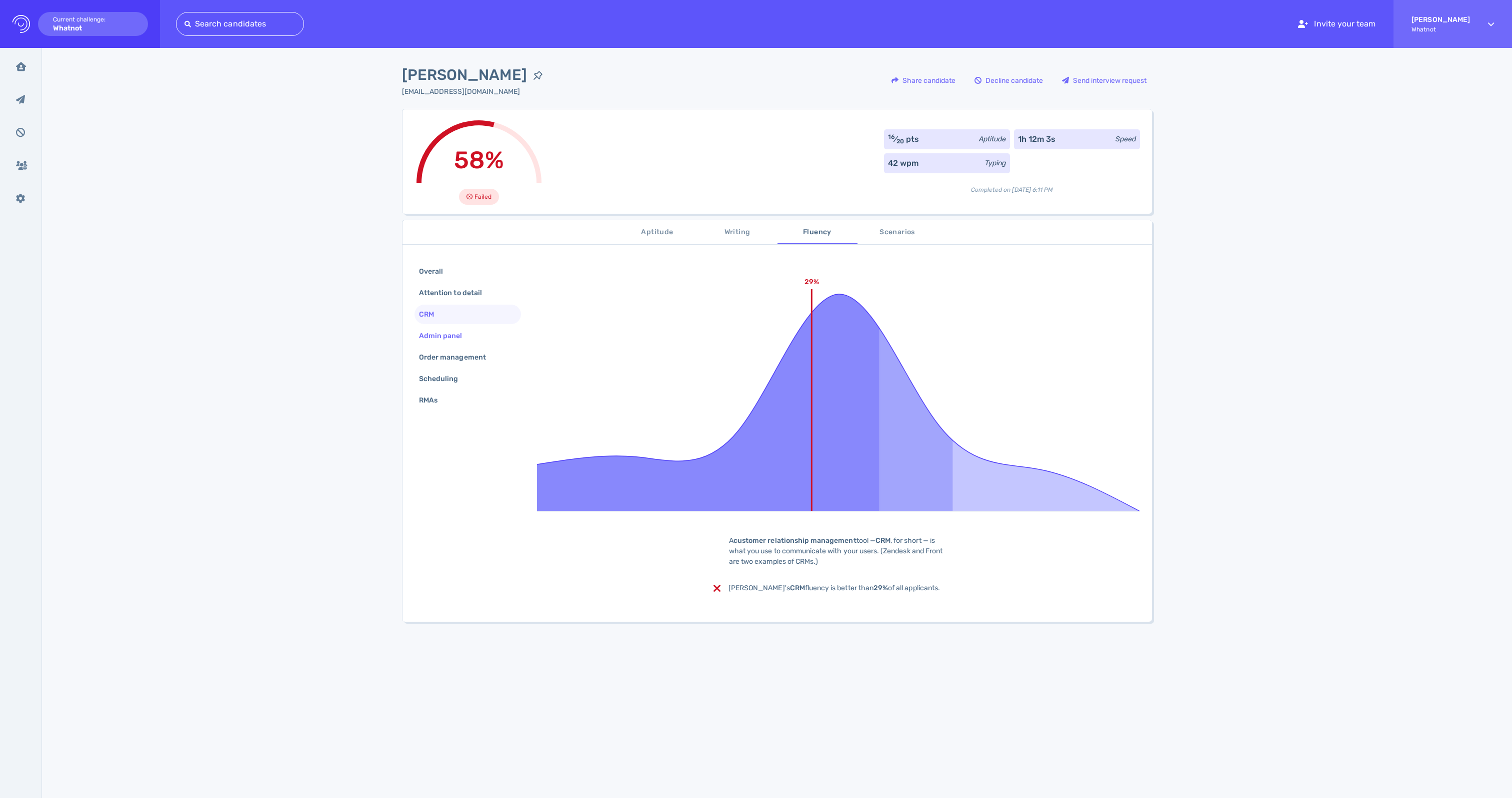
click at [443, 343] on div "Admin panel" at bounding box center [446, 336] width 57 height 15
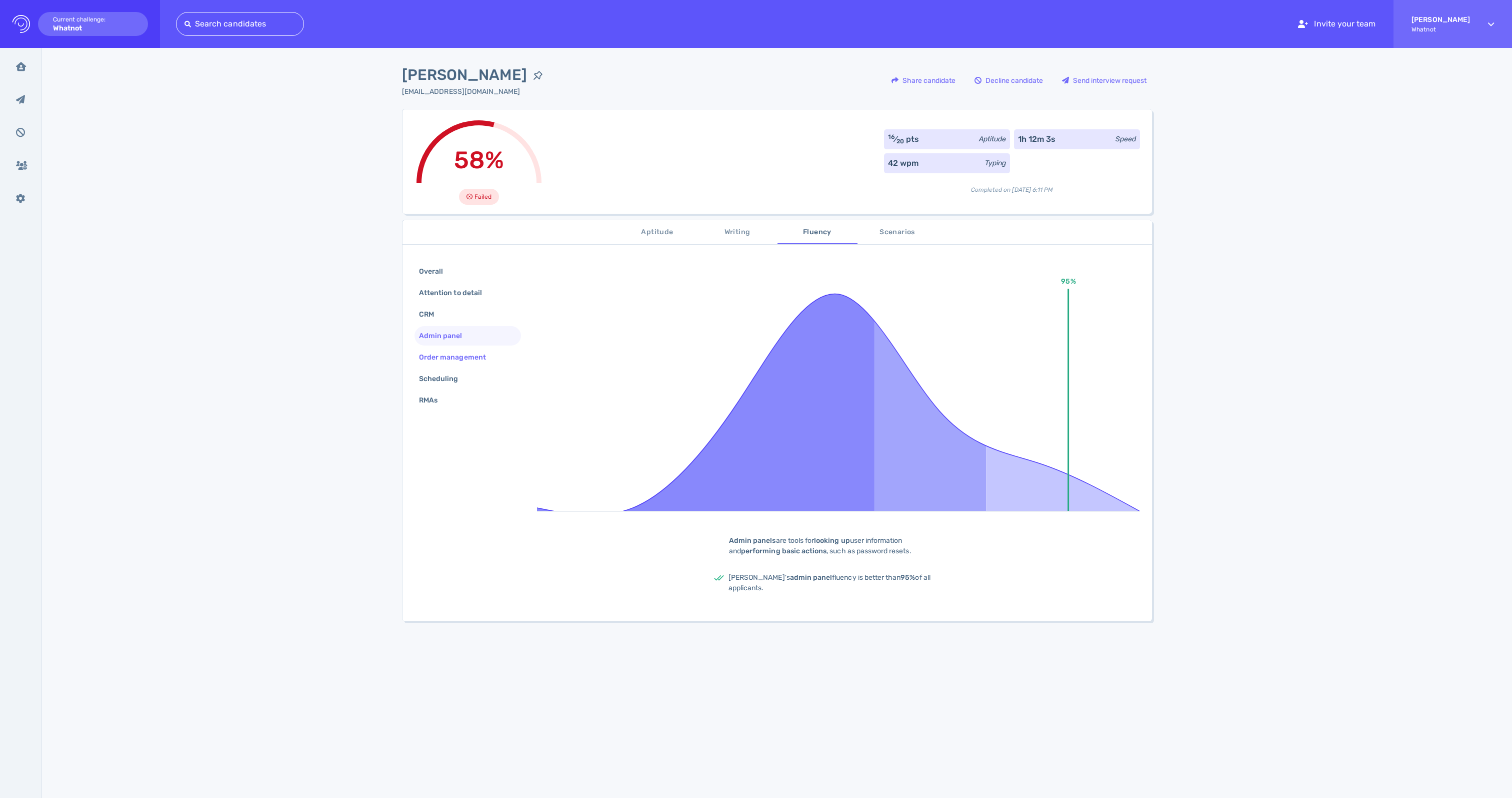
click at [434, 365] on div "Order management" at bounding box center [457, 357] width 81 height 15
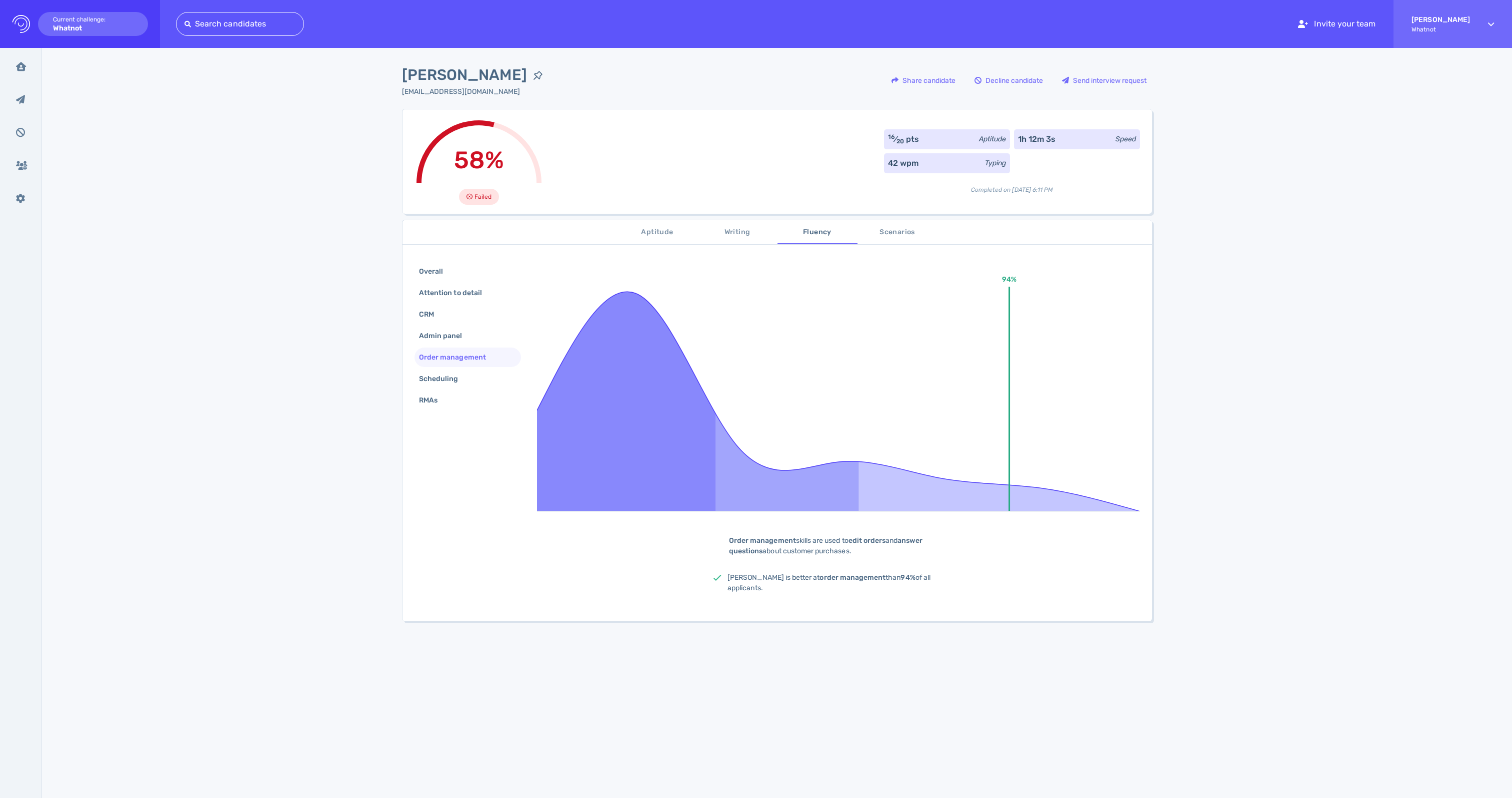
click at [432, 412] on div "Overall Attention to detail CRM Admin panel Order management Scheduling RMAs" at bounding box center [467, 337] width 106 height 151
click at [434, 386] on div "Scheduling" at bounding box center [444, 378] width 53 height 15
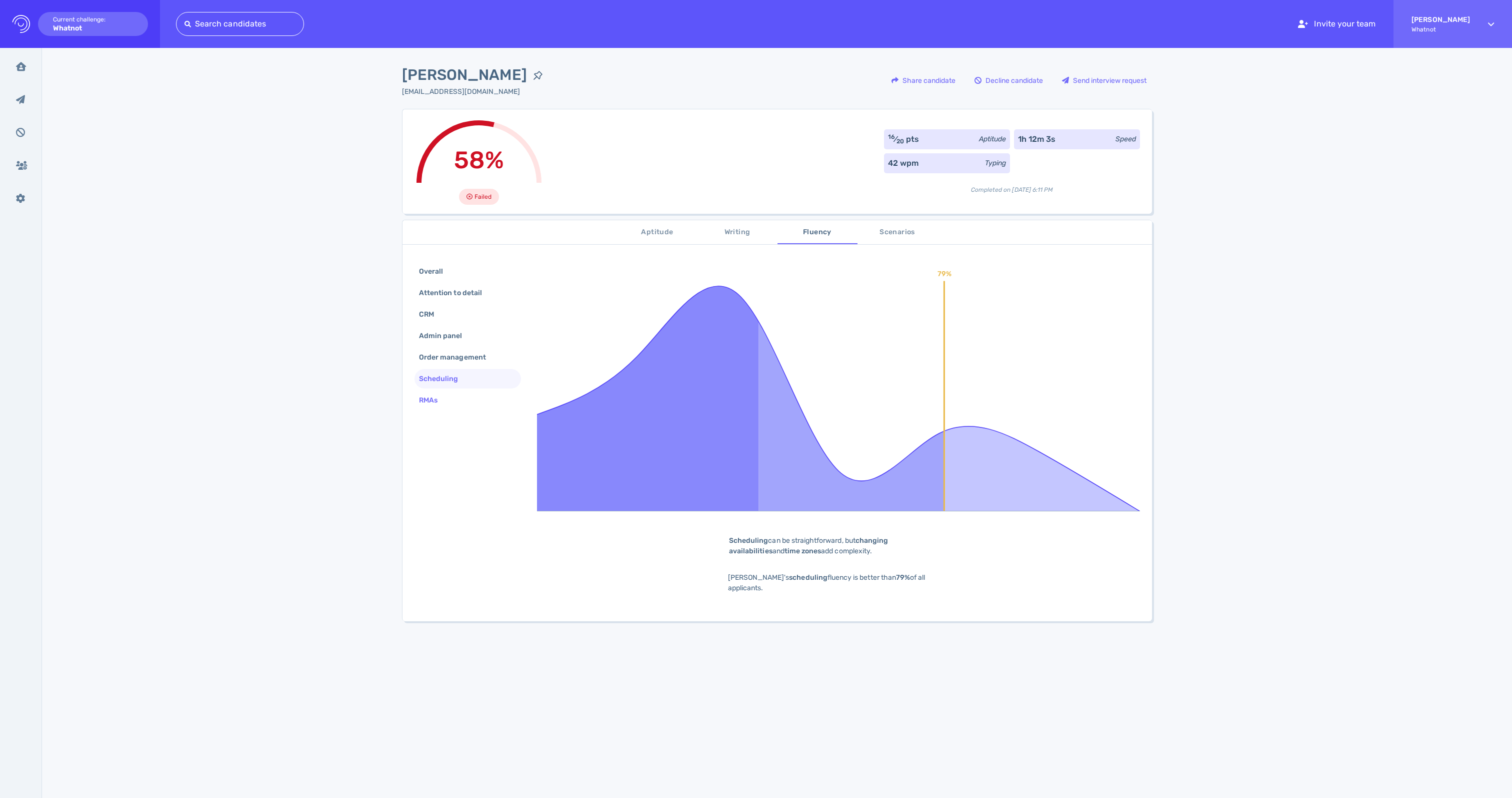
click at [430, 408] on div "RMAs" at bounding box center [433, 400] width 33 height 15
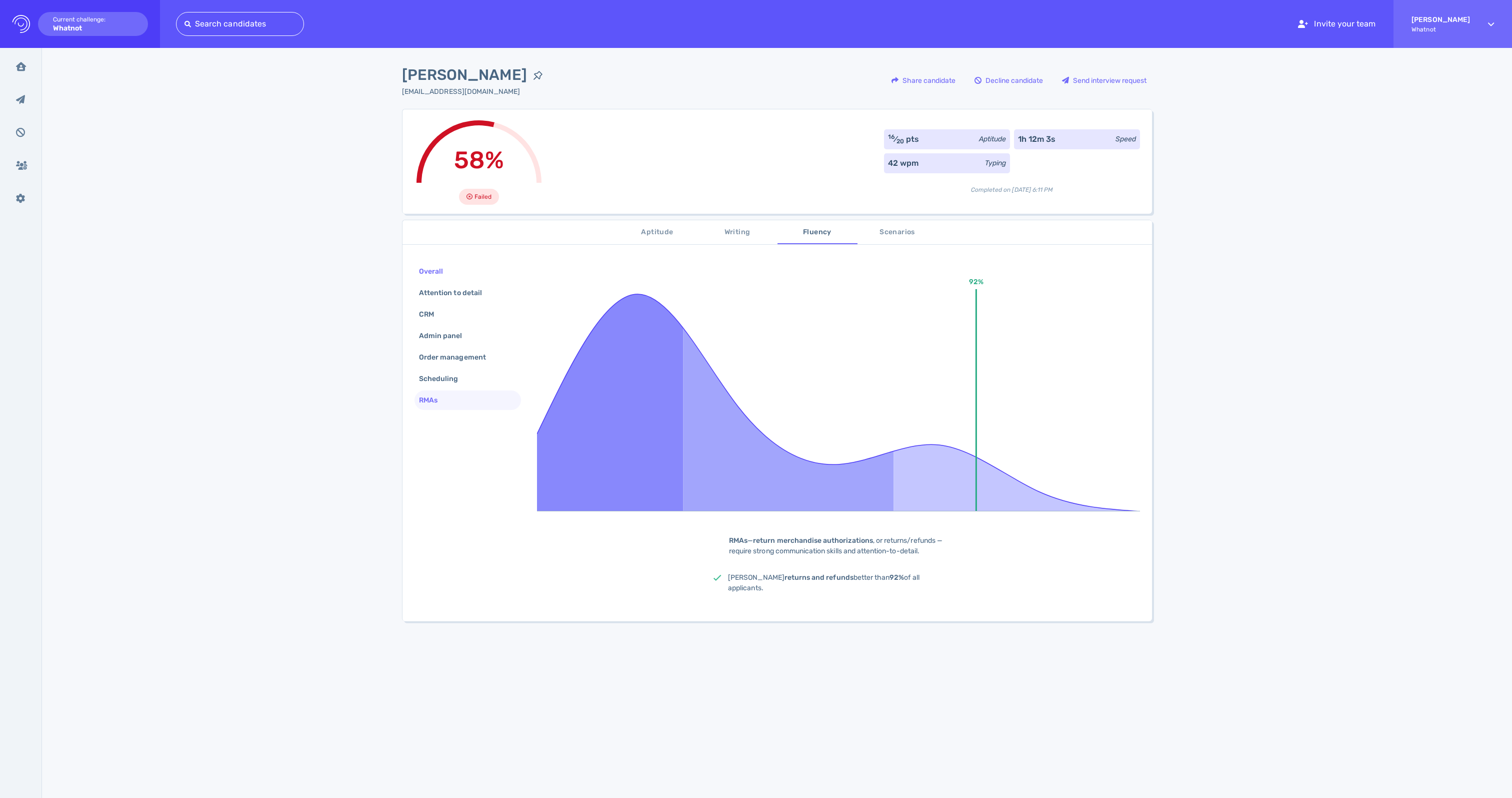
click at [435, 277] on div "Overall" at bounding box center [436, 271] width 38 height 15
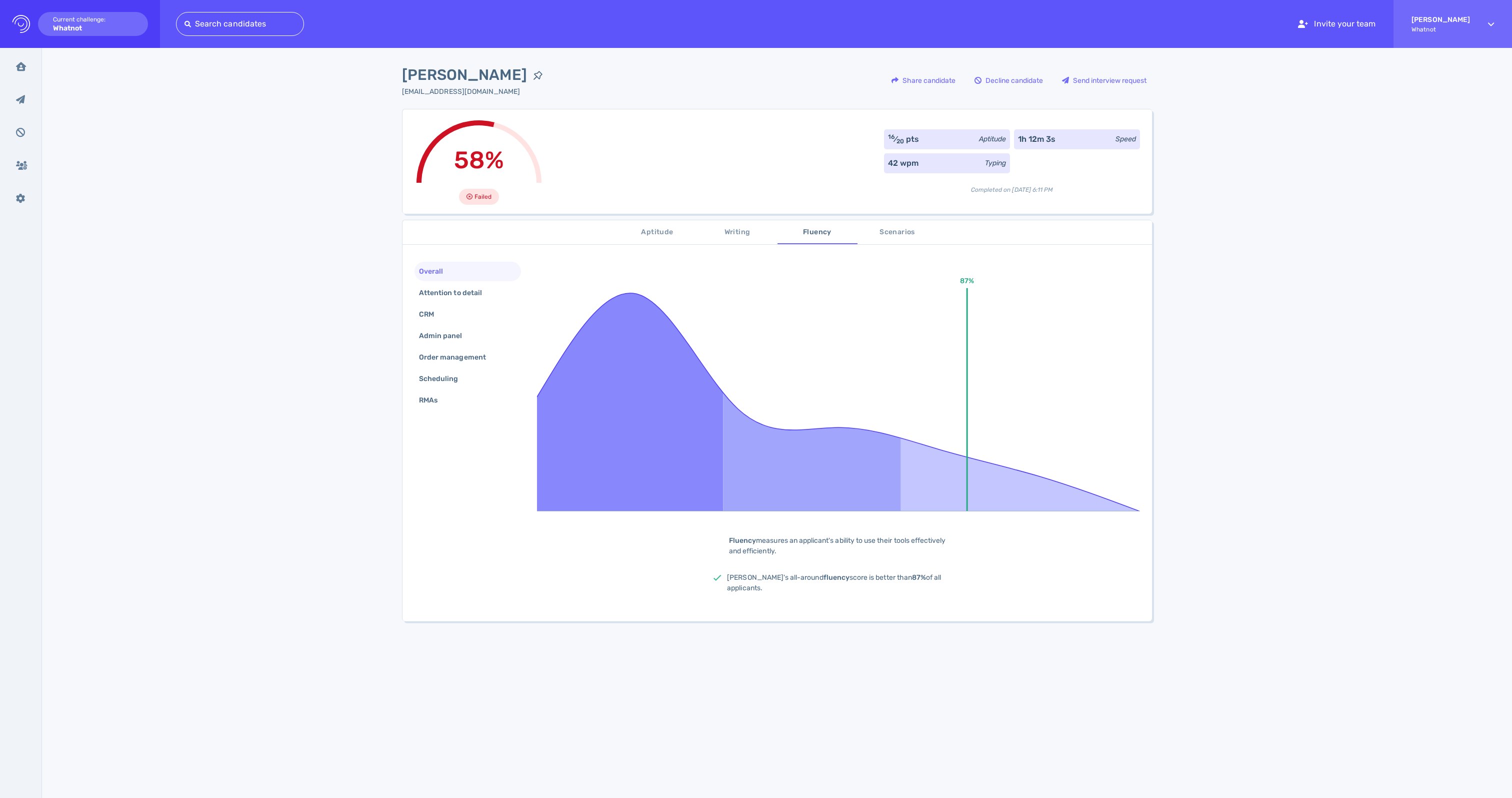
click at [892, 230] on span "Scenarios" at bounding box center [897, 233] width 68 height 13
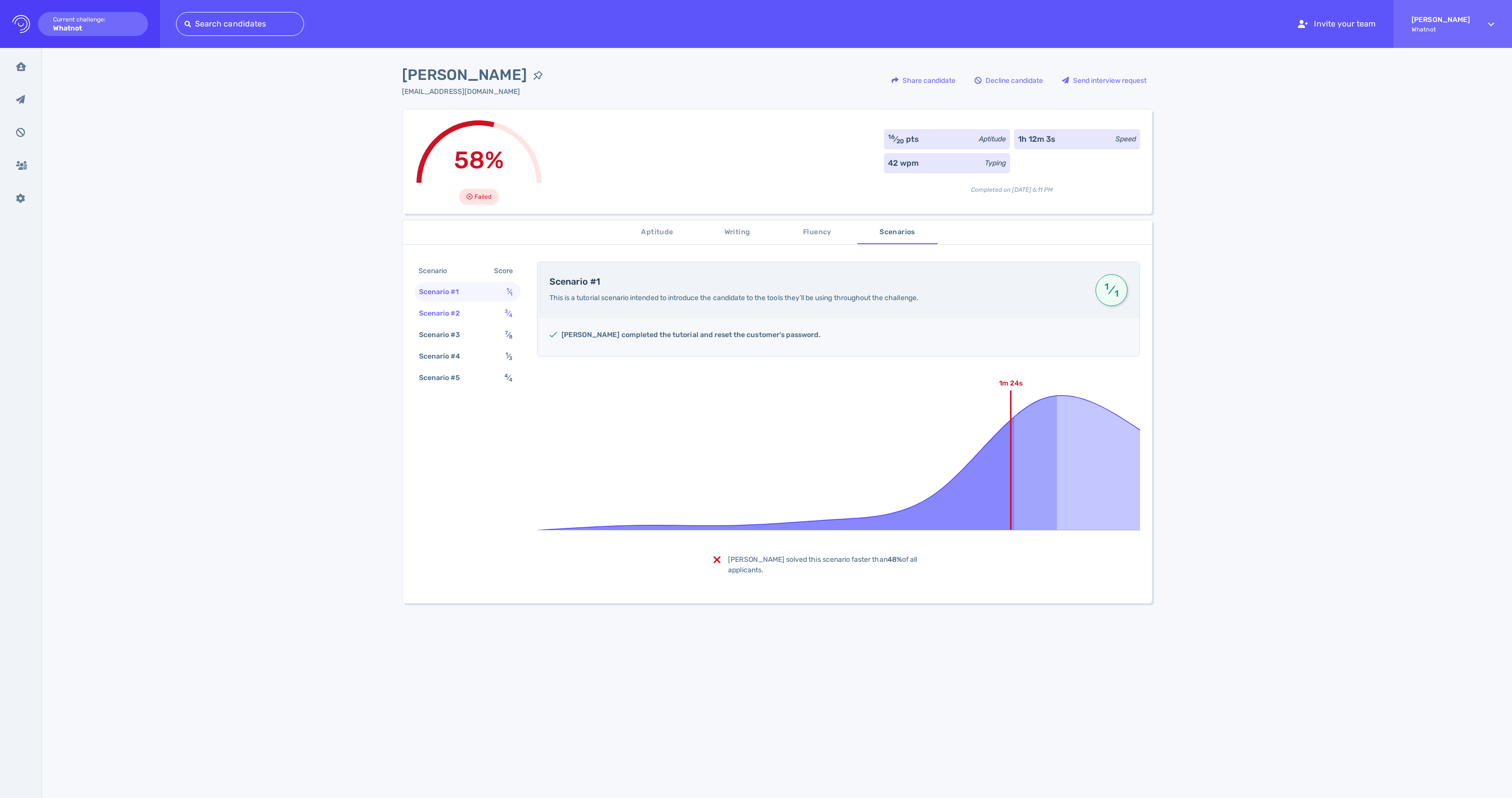
click at [451, 320] on div "Scenario #2" at bounding box center [445, 313] width 55 height 15
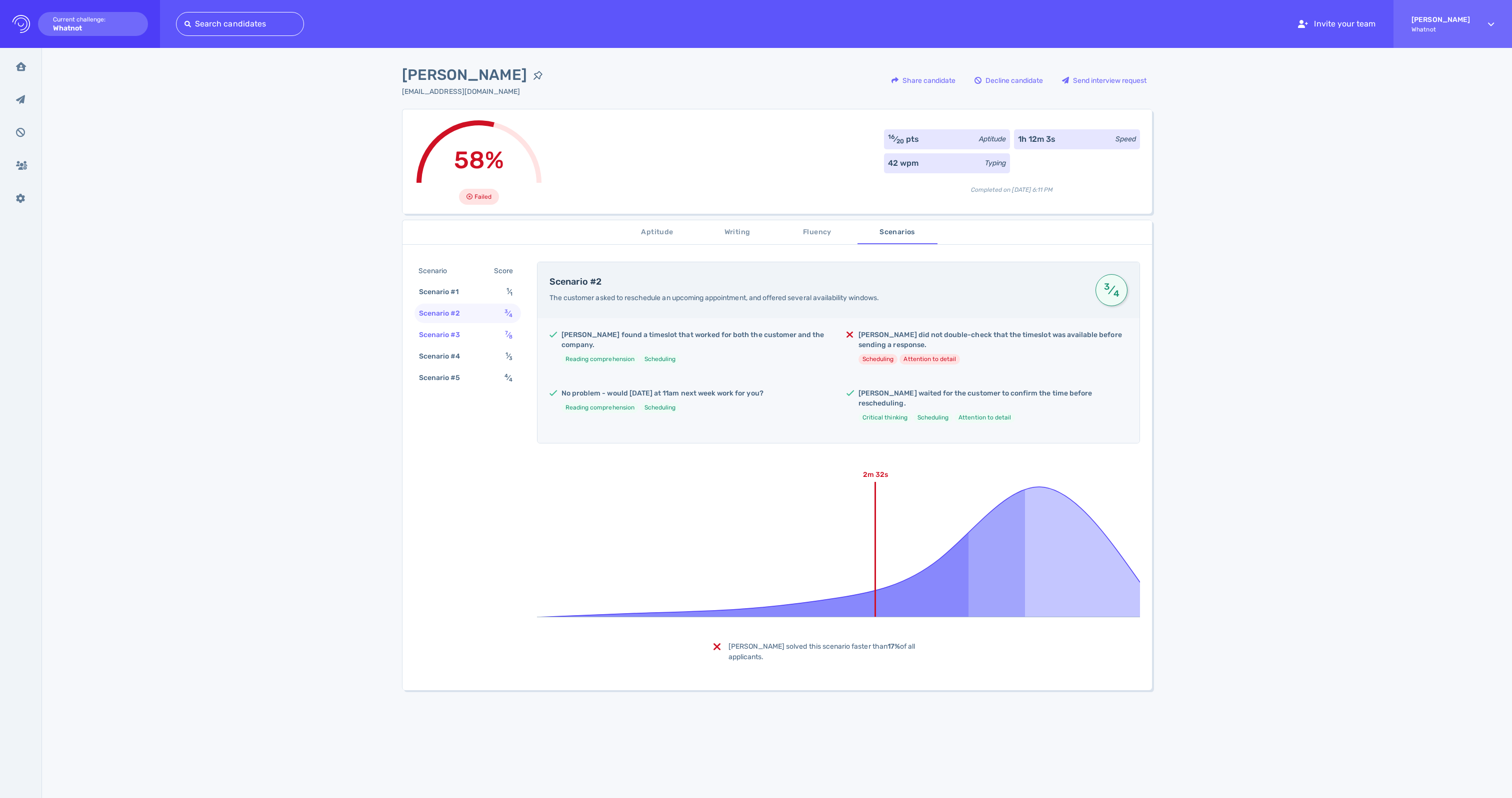
click at [457, 342] on div "Scenario #3" at bounding box center [445, 335] width 55 height 15
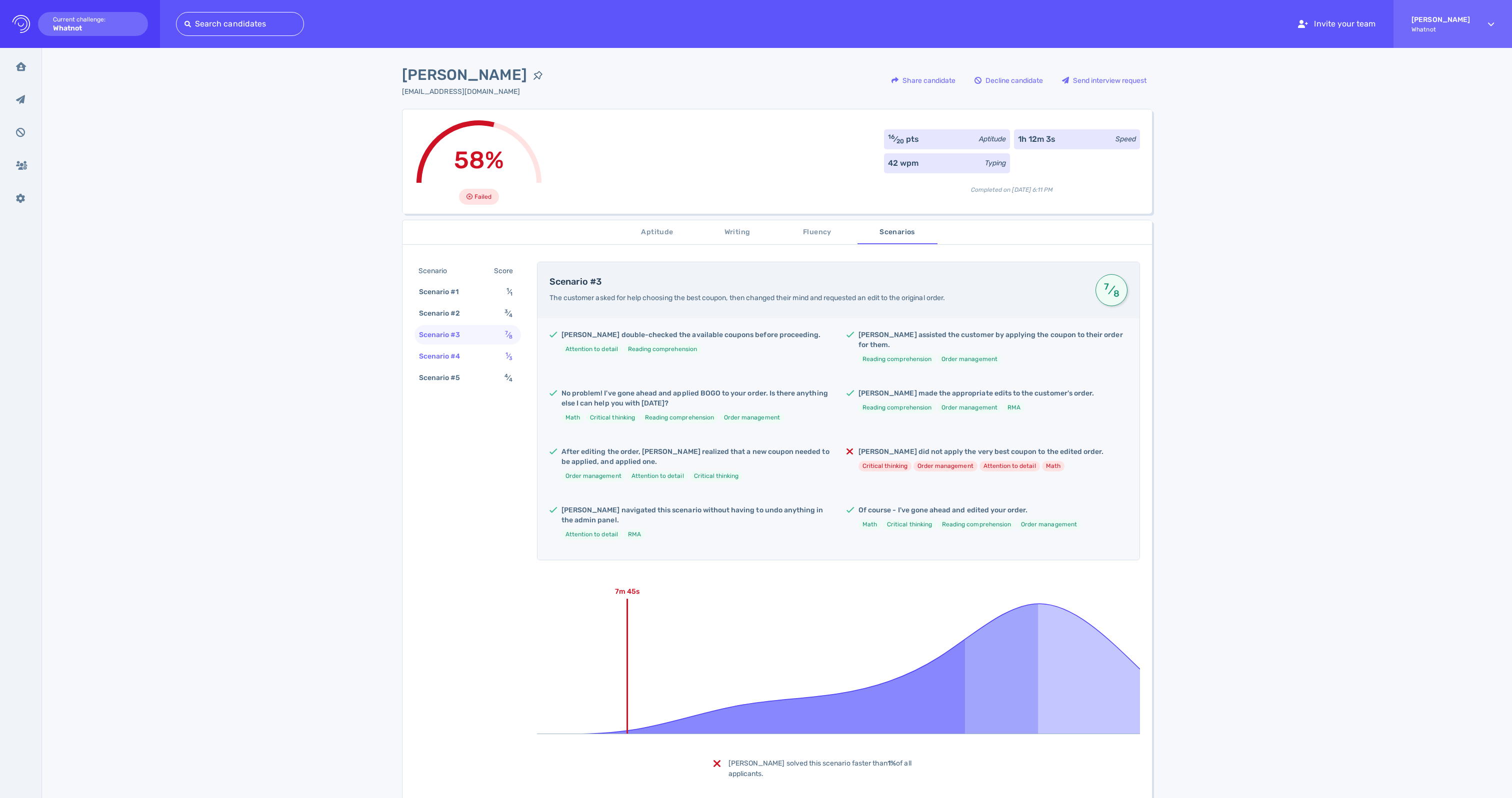
click at [457, 364] on div "Scenario #4" at bounding box center [445, 356] width 55 height 15
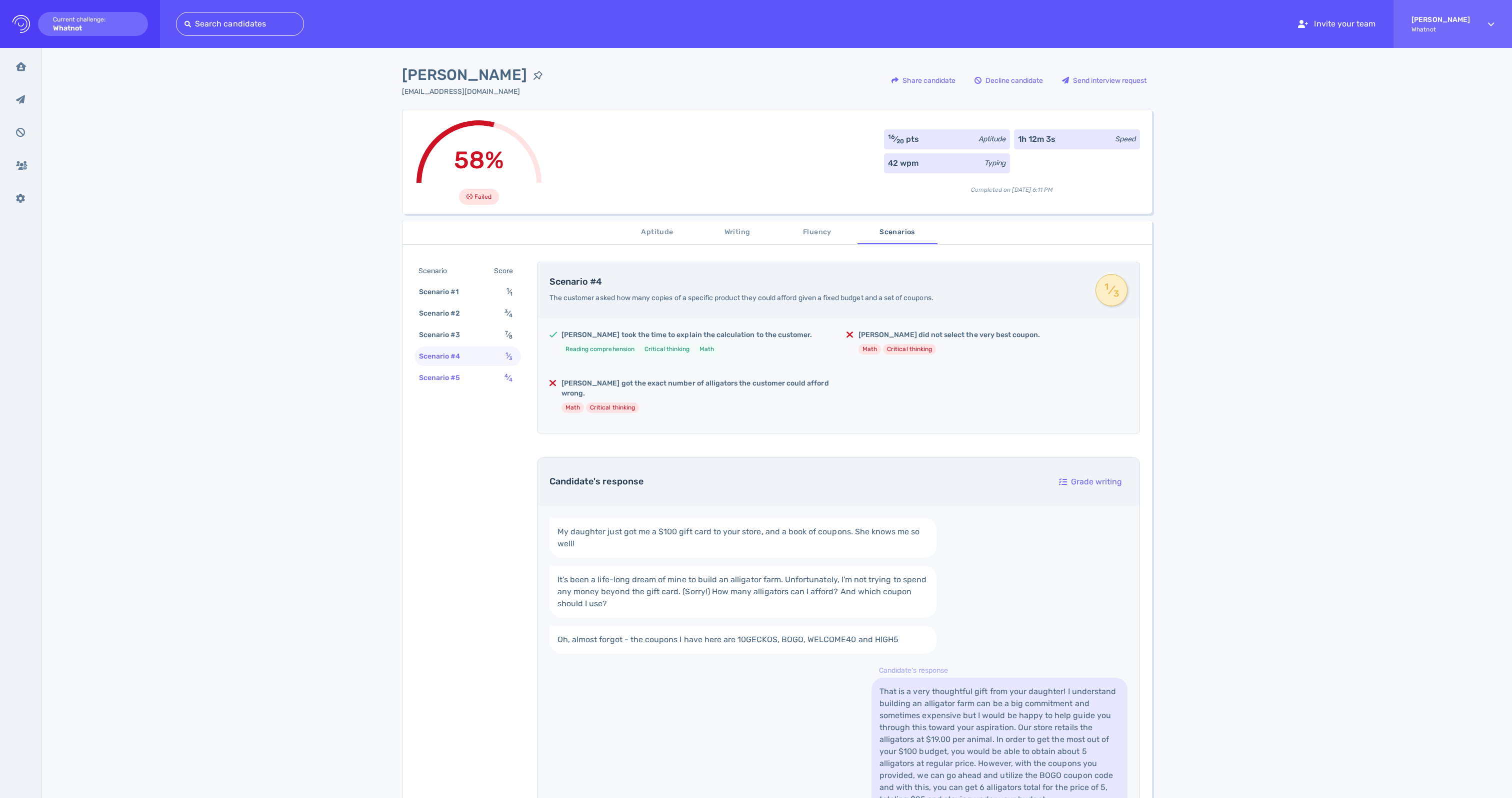
click at [457, 385] on div "Scenario #5" at bounding box center [445, 377] width 55 height 15
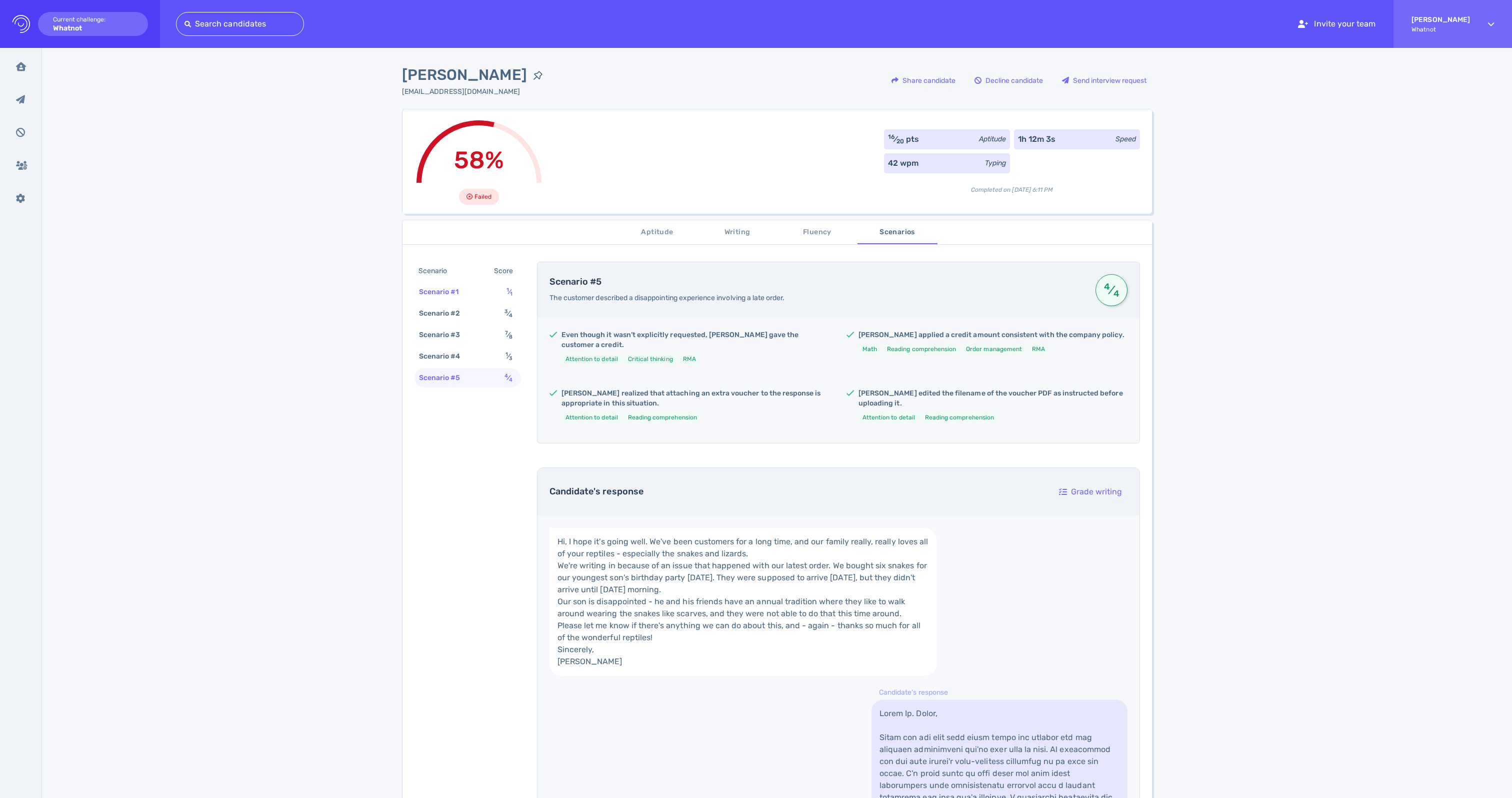
click at [441, 294] on div "Scenario #1" at bounding box center [444, 292] width 54 height 15
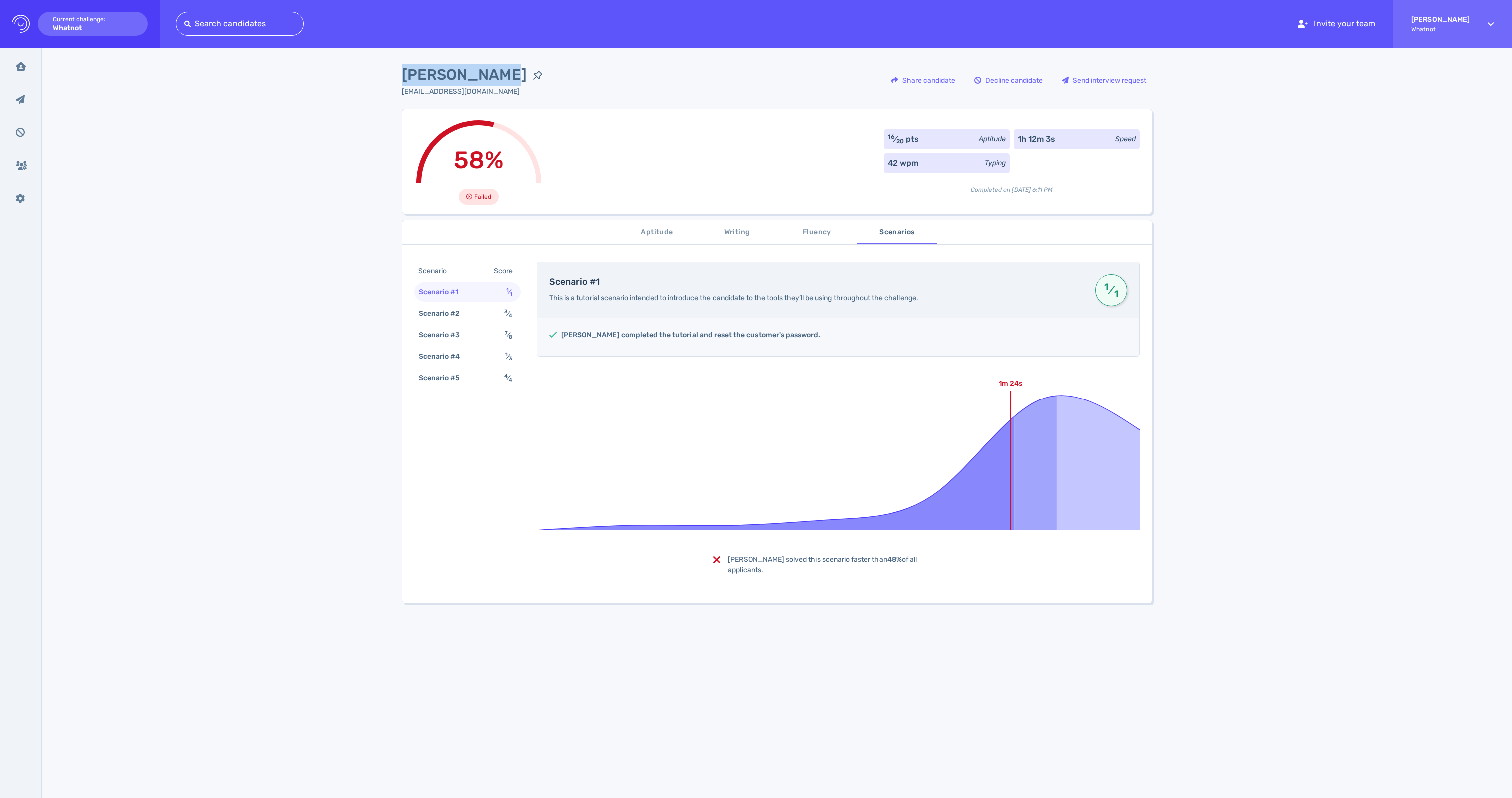
drag, startPoint x: 395, startPoint y: 69, endPoint x: 492, endPoint y: 77, distance: 97.3
click at [492, 77] on div "[PERSON_NAME] [EMAIL_ADDRESS][DOMAIN_NAME] Share candidate Decline candidate Se…" at bounding box center [777, 506] width 1470 height 916
copy span "[PERSON_NAME]"
